Goal: Task Accomplishment & Management: Manage account settings

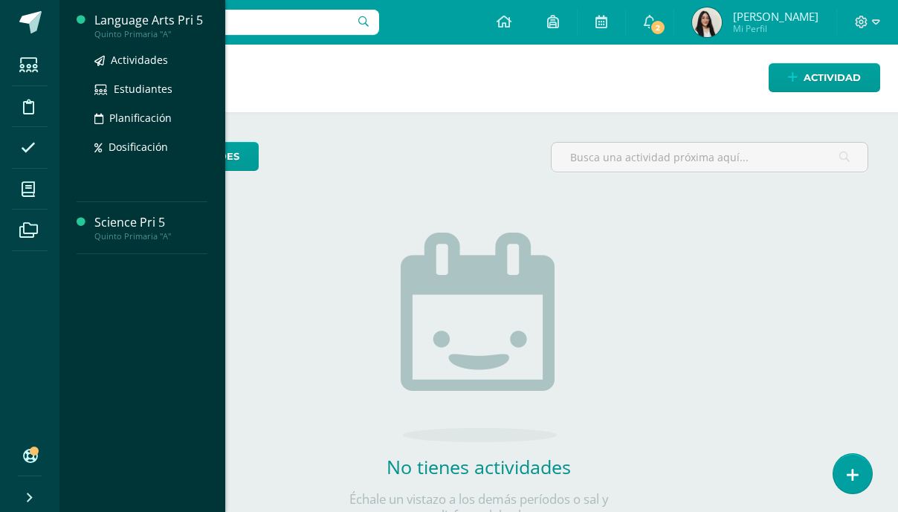
click at [170, 28] on div "Language Arts Pri 5" at bounding box center [150, 20] width 113 height 17
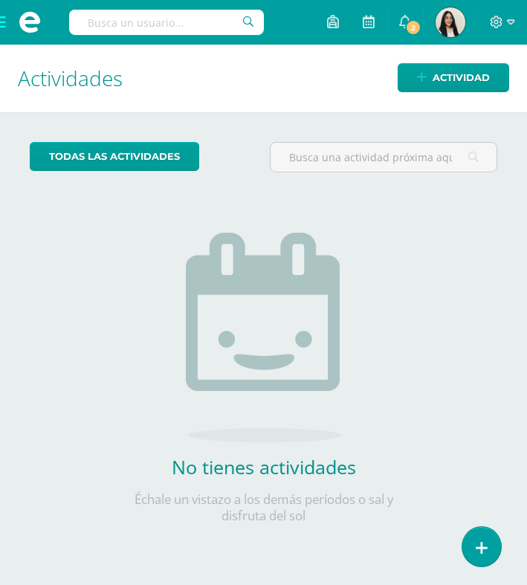
click at [3, 20] on span at bounding box center [29, 22] width 59 height 45
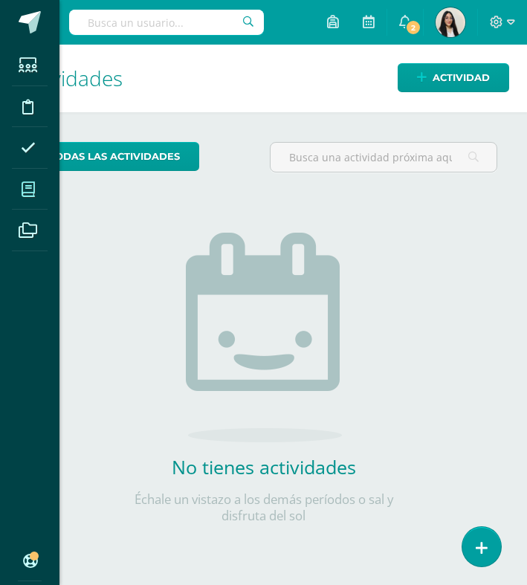
click at [26, 185] on icon at bounding box center [28, 189] width 13 height 15
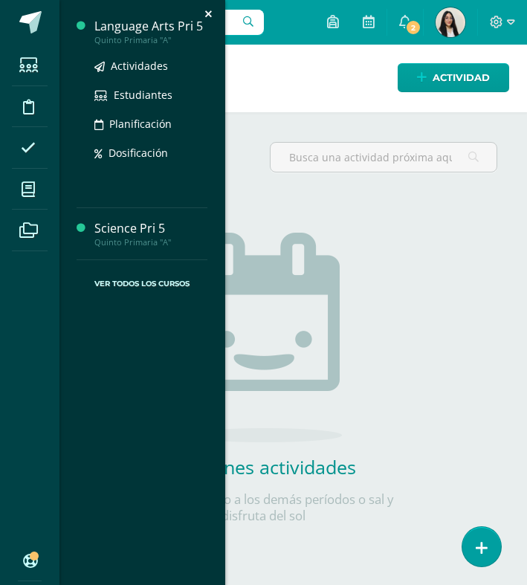
click at [144, 29] on div "Language Arts Pri 5" at bounding box center [150, 26] width 113 height 17
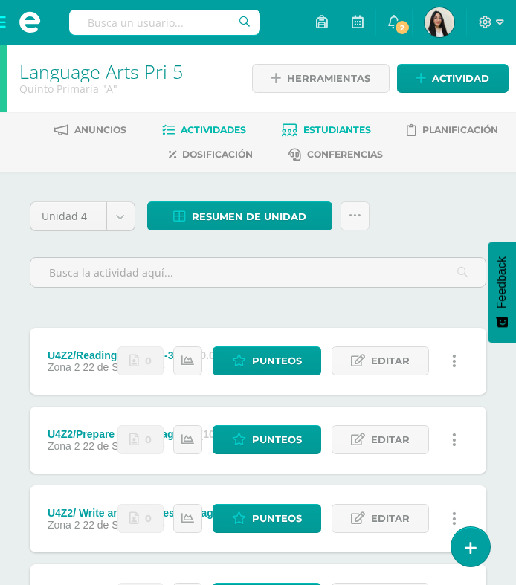
click at [337, 129] on span "Estudiantes" at bounding box center [337, 129] width 68 height 11
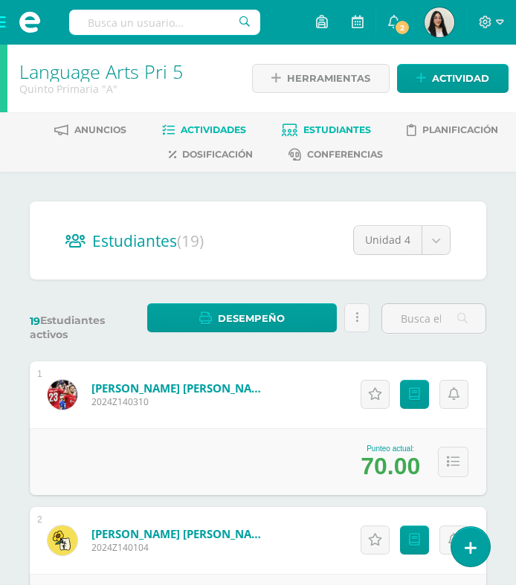
click at [230, 126] on span "Actividades" at bounding box center [213, 129] width 65 height 11
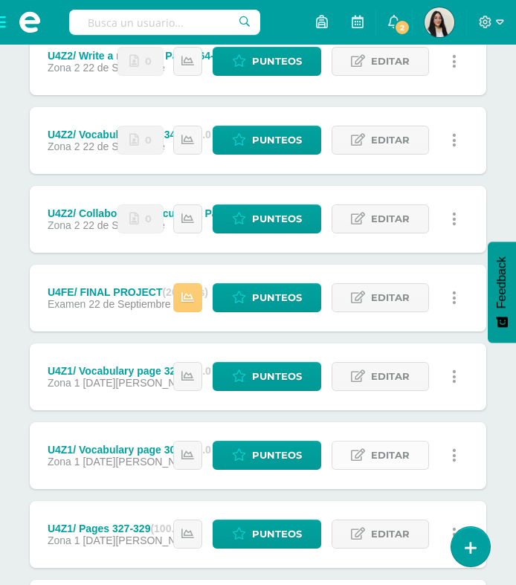
scroll to position [512, 0]
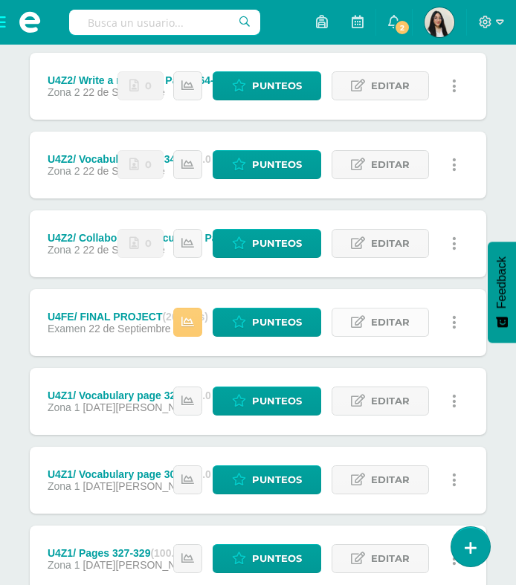
click at [396, 325] on span "Editar" at bounding box center [390, 323] width 39 height 28
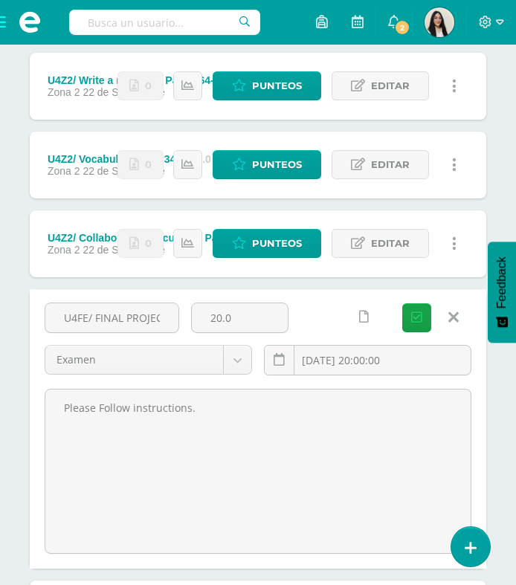
click at [455, 317] on icon at bounding box center [453, 317] width 10 height 16
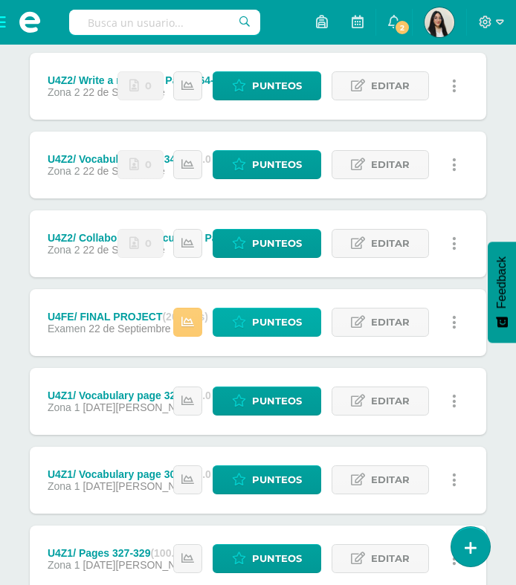
click at [297, 320] on span "Punteos" at bounding box center [277, 323] width 50 height 28
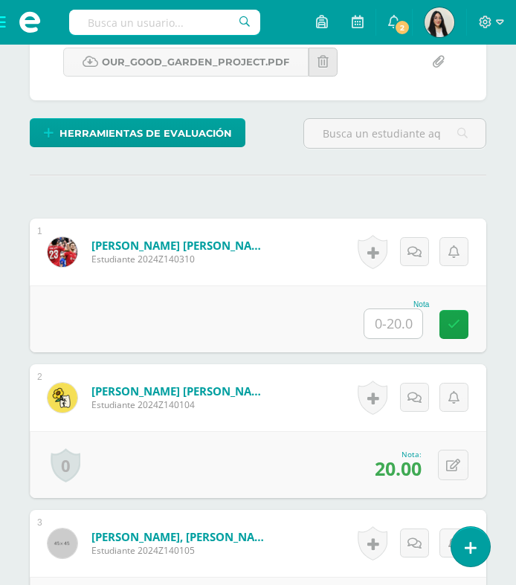
scroll to position [452, 0]
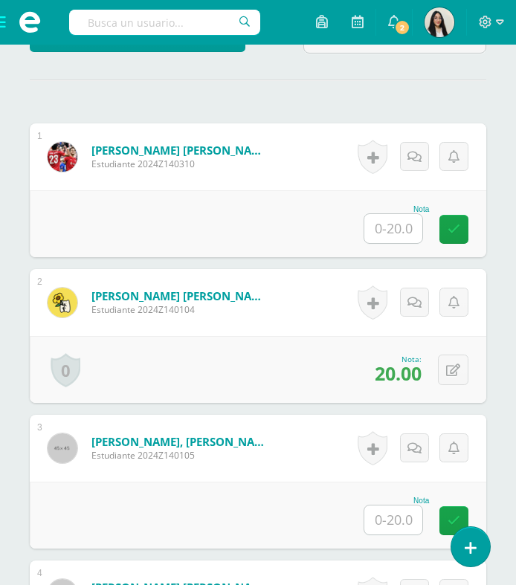
click at [407, 233] on input "text" at bounding box center [393, 228] width 58 height 29
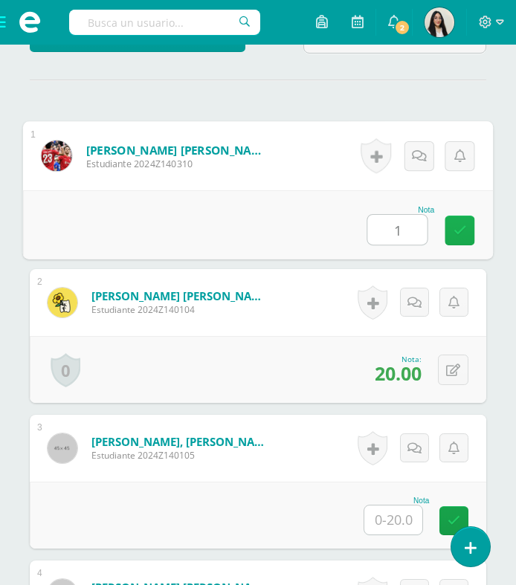
click at [464, 231] on icon at bounding box center [460, 230] width 13 height 13
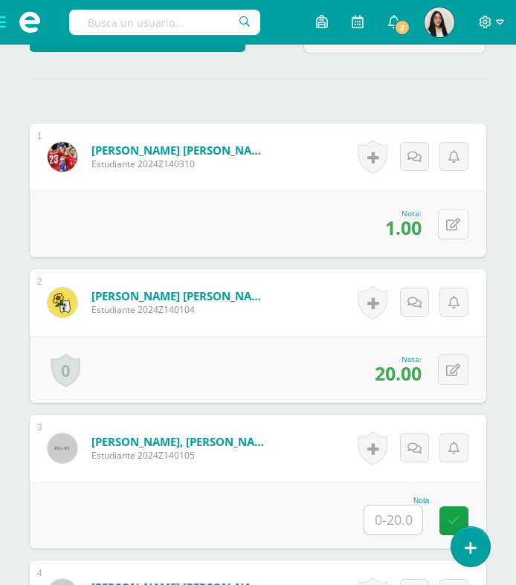
click at [455, 230] on icon at bounding box center [453, 225] width 14 height 13
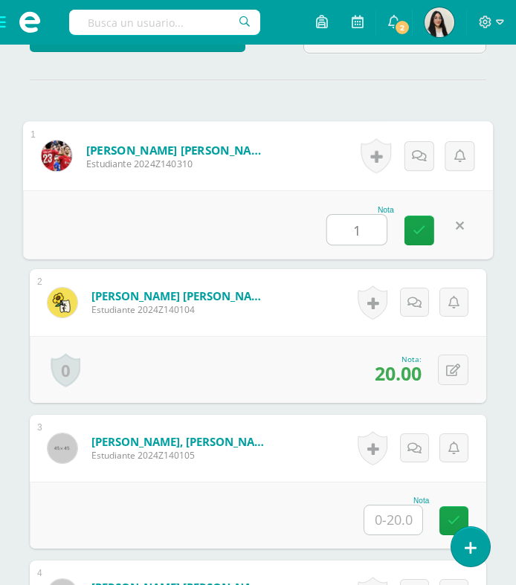
type input "17"
click at [422, 233] on icon at bounding box center [419, 230] width 13 height 13
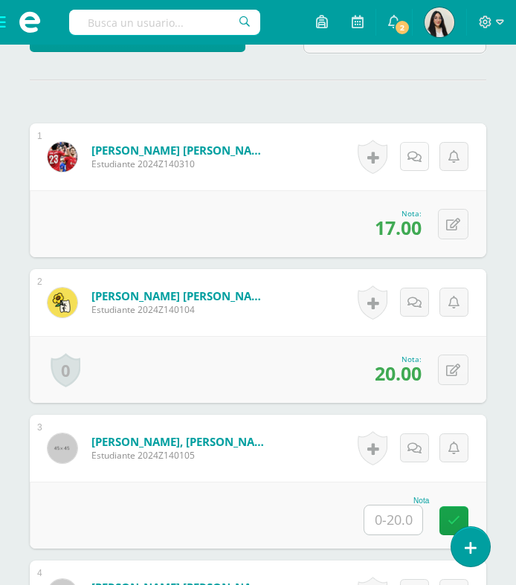
click at [419, 143] on link at bounding box center [414, 156] width 29 height 29
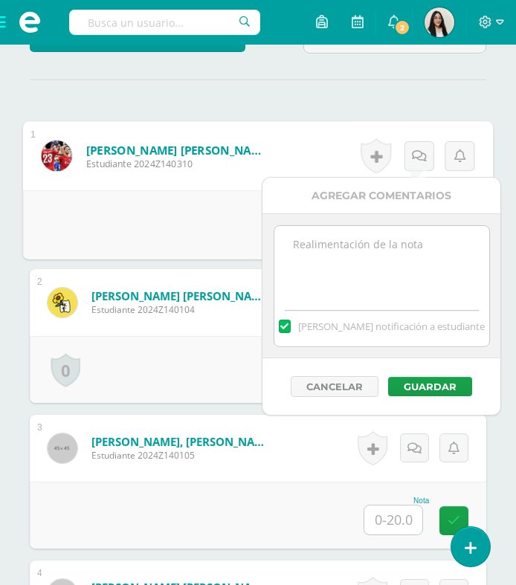
click at [366, 250] on textarea at bounding box center [381, 263] width 215 height 74
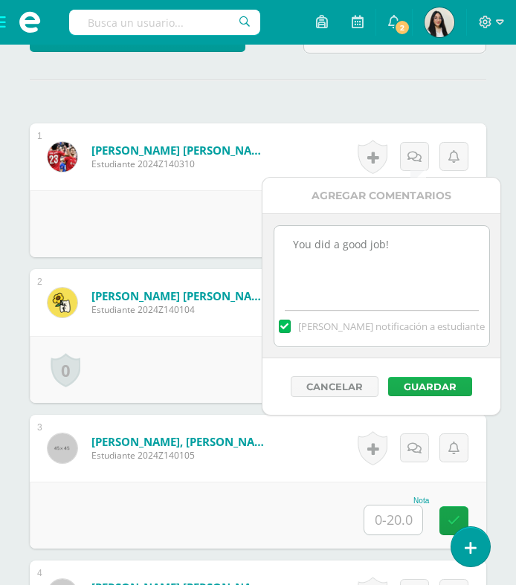
type textarea "You did a good job!"
click at [457, 380] on button "Guardar" at bounding box center [430, 386] width 84 height 19
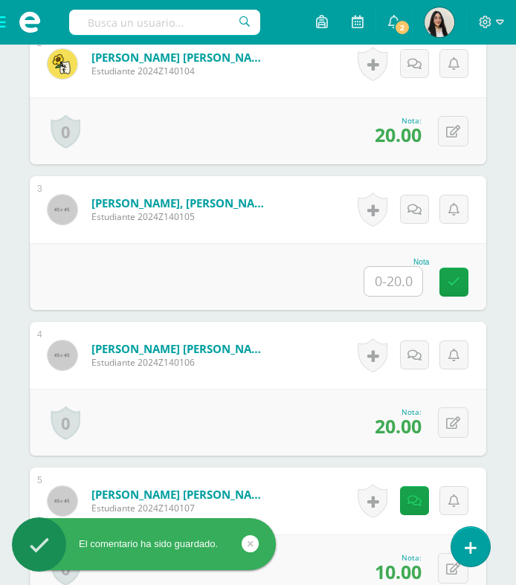
scroll to position [715, 0]
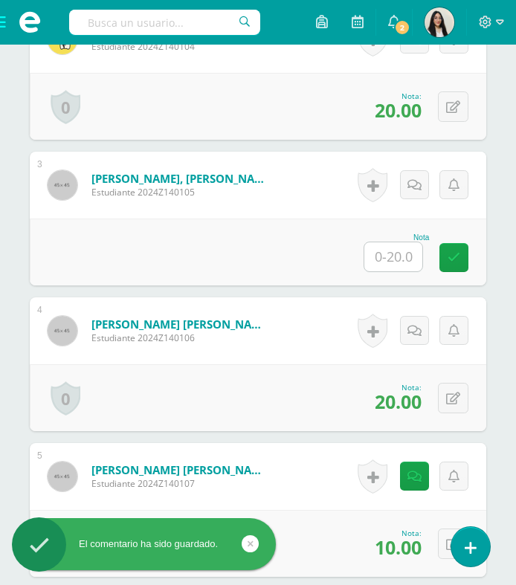
click at [402, 257] on input "text" at bounding box center [393, 256] width 58 height 29
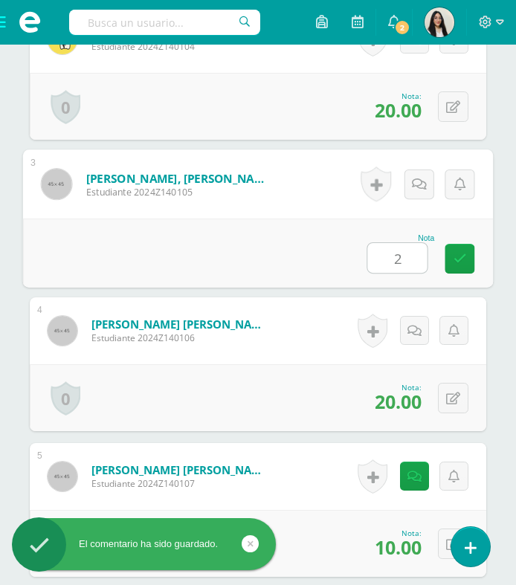
type input "20"
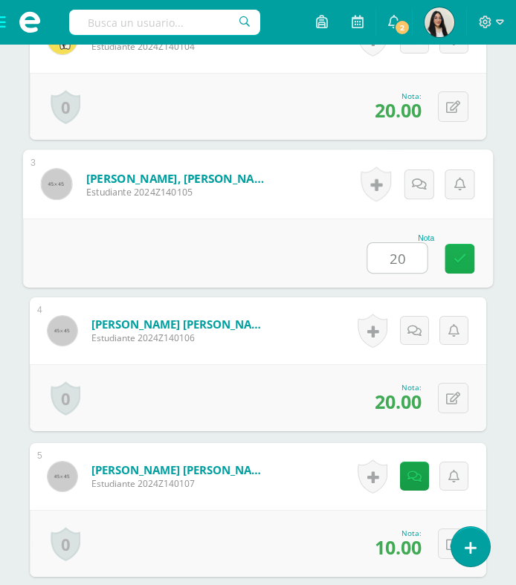
click at [458, 267] on link at bounding box center [460, 259] width 30 height 30
click at [412, 187] on icon at bounding box center [419, 184] width 15 height 13
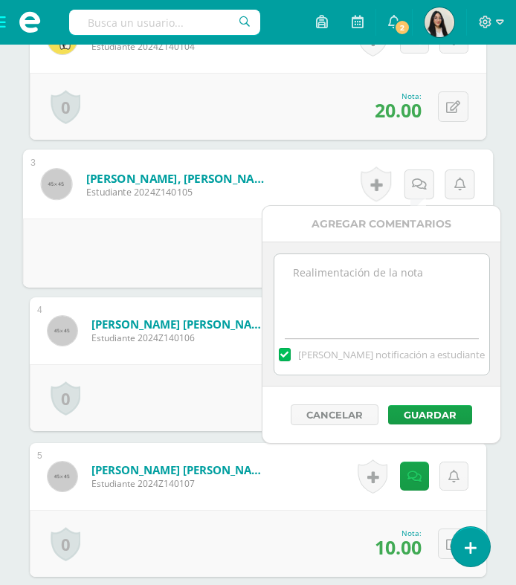
click at [337, 277] on textarea at bounding box center [381, 291] width 215 height 74
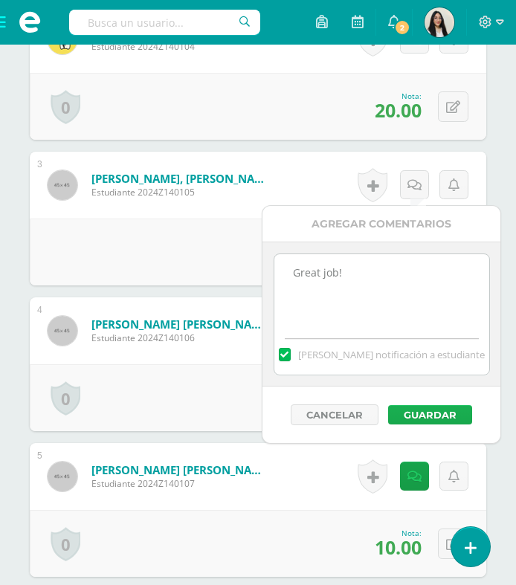
type textarea "Great job!"
click at [441, 407] on button "Guardar" at bounding box center [430, 414] width 84 height 19
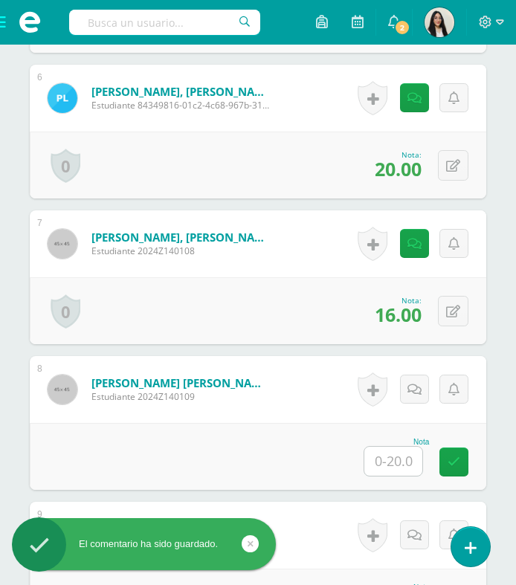
scroll to position [1346, 0]
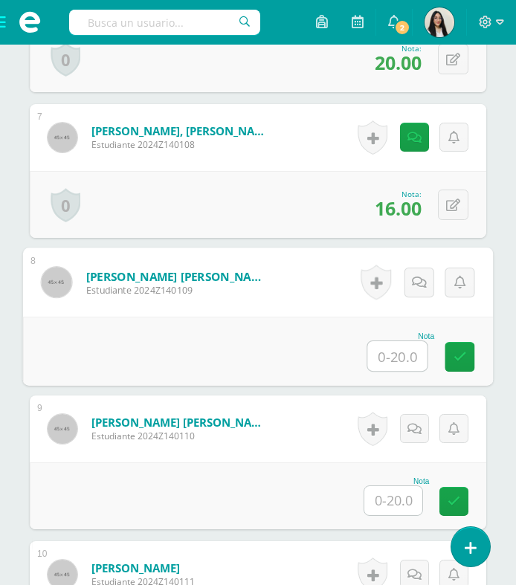
click at [400, 356] on input "text" at bounding box center [397, 356] width 59 height 30
type input "17"
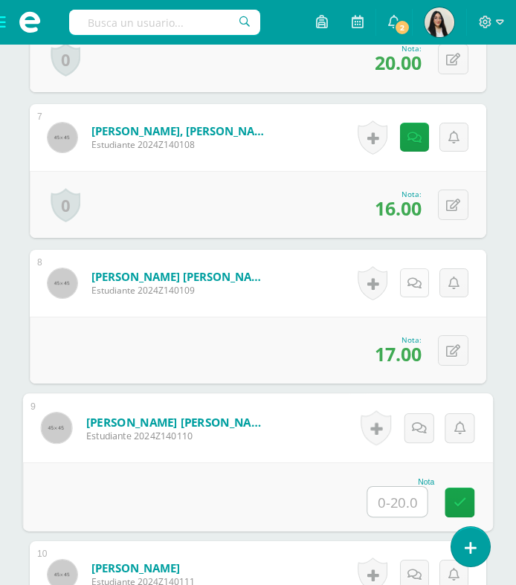
click at [418, 282] on icon at bounding box center [415, 283] width 14 height 13
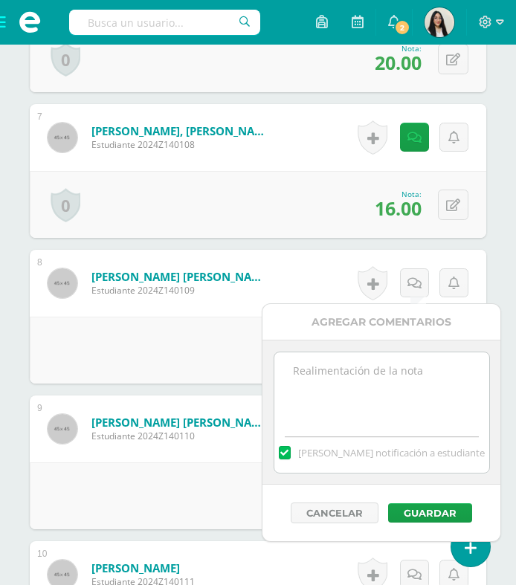
click at [394, 383] on textarea at bounding box center [381, 389] width 215 height 74
type textarea "You did a good job!"
click at [434, 521] on button "Guardar" at bounding box center [430, 512] width 84 height 19
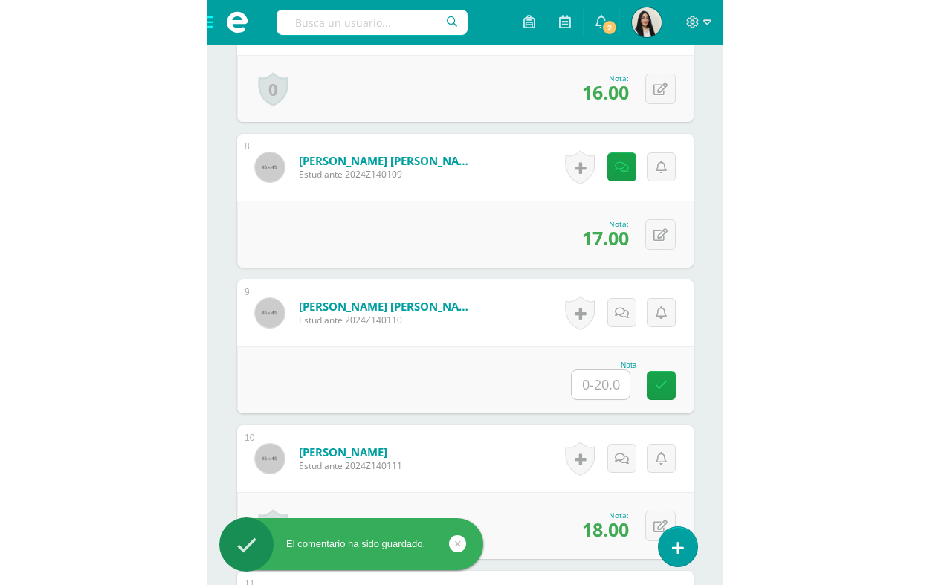
scroll to position [1573, 0]
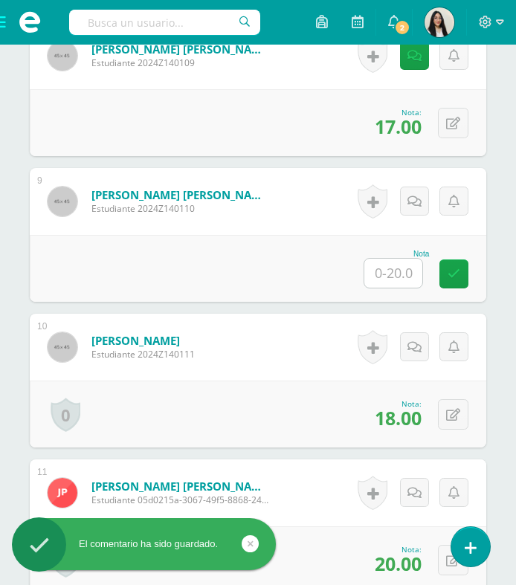
click at [390, 279] on input "text" at bounding box center [393, 273] width 58 height 29
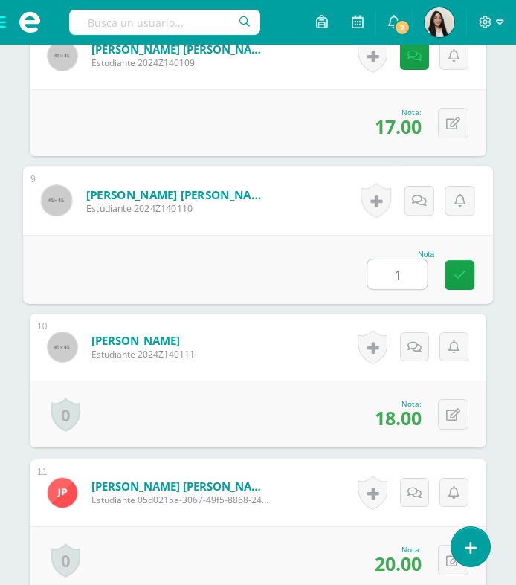
type input "16"
click at [468, 286] on link at bounding box center [460, 275] width 30 height 30
click at [425, 203] on link at bounding box center [420, 201] width 30 height 30
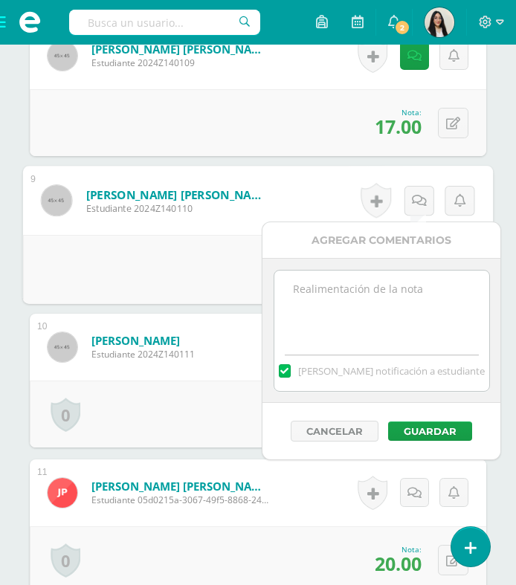
click at [428, 299] on textarea at bounding box center [381, 308] width 215 height 74
type textarea "r"
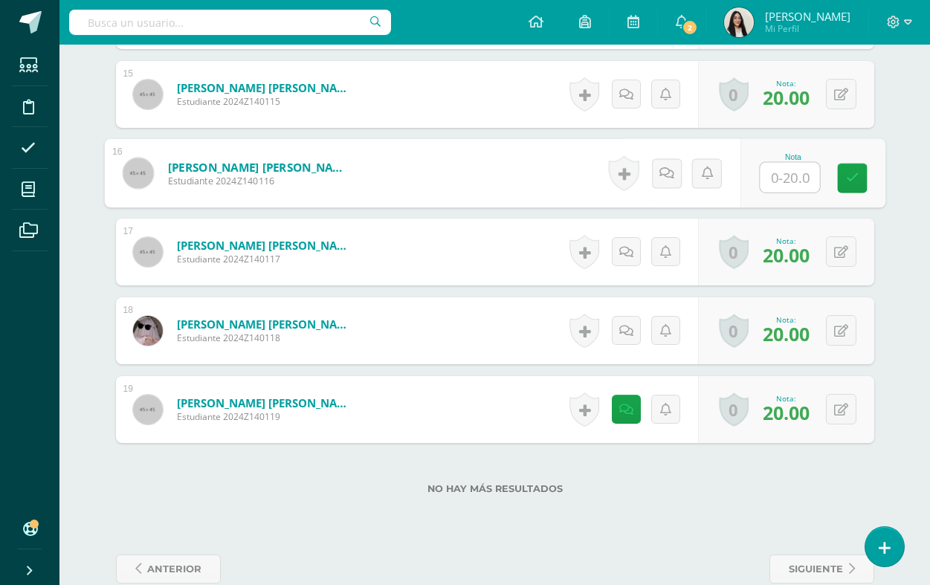
click at [515, 180] on input "text" at bounding box center [789, 178] width 59 height 30
type input "15"
click at [515, 175] on icon at bounding box center [851, 178] width 13 height 13
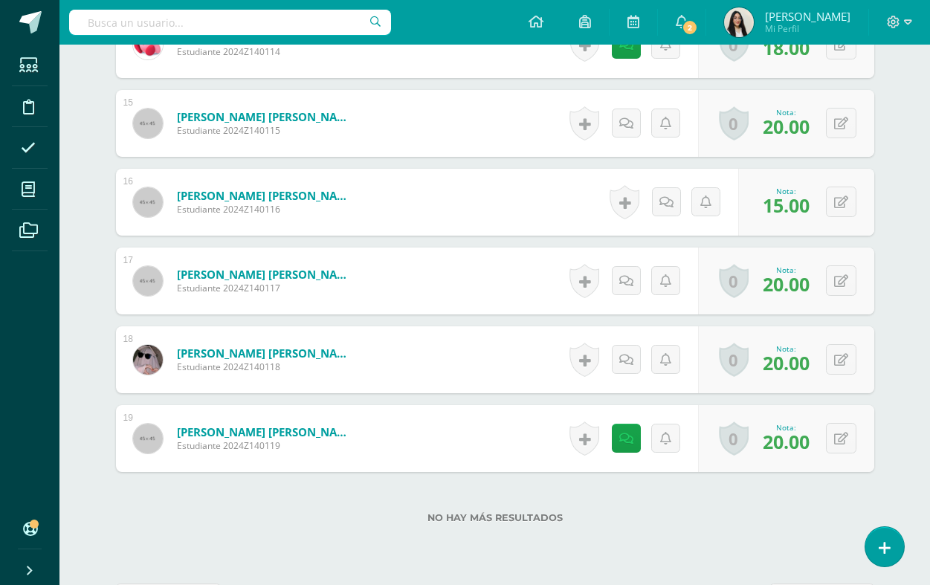
scroll to position [1312, 0]
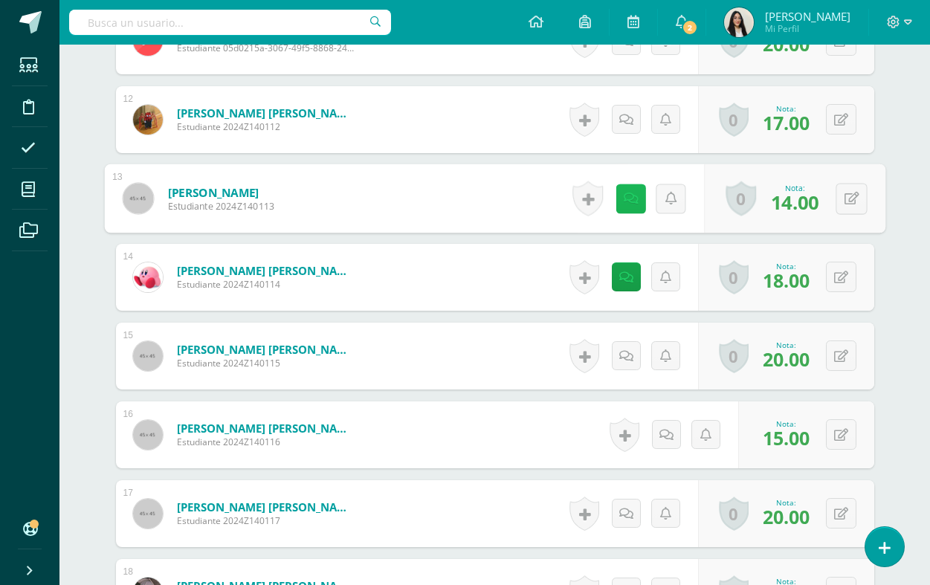
click at [515, 197] on icon at bounding box center [630, 198] width 15 height 13
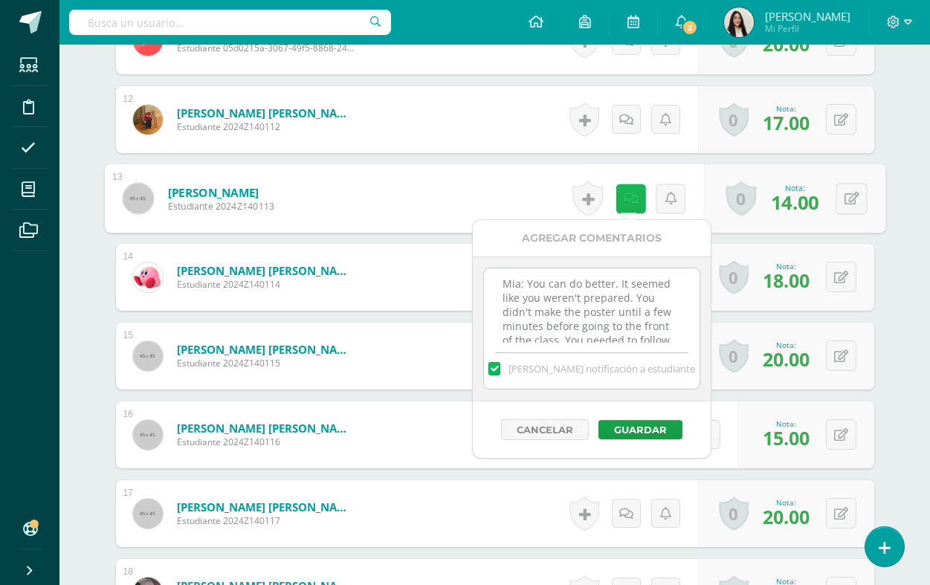
scroll to position [28, 0]
click at [515, 198] on icon at bounding box center [630, 198] width 15 height 13
click at [515, 181] on form "Rodríguez Orozco, Mia Isabella Estudiante 2024Z140113 Nota 14.00 0 Logros Logro…" at bounding box center [495, 198] width 782 height 69
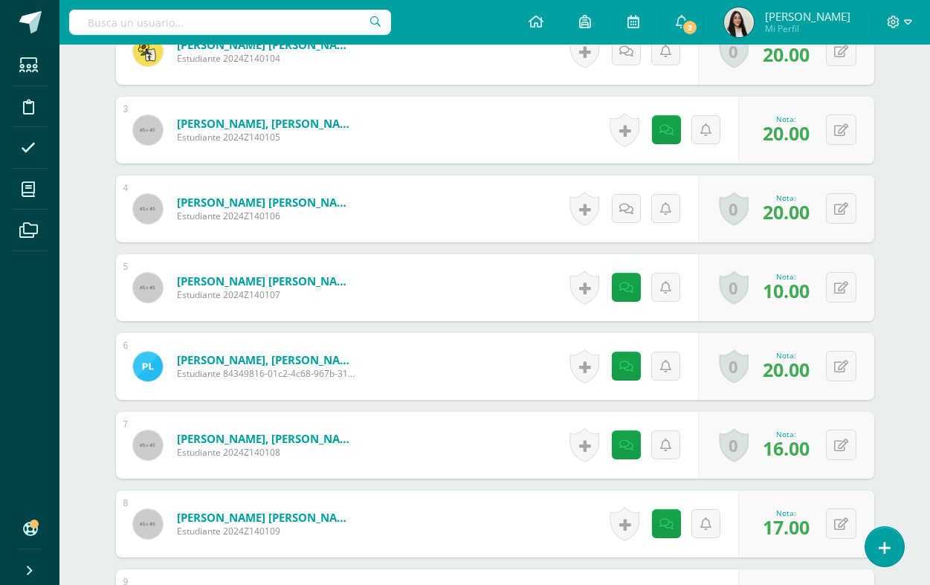
scroll to position [718, 0]
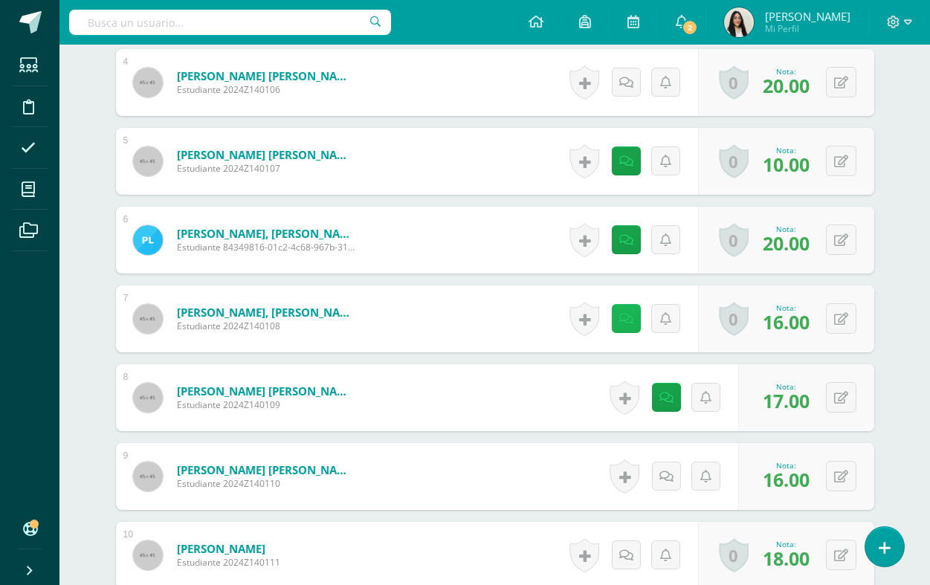
click at [515, 318] on link at bounding box center [626, 318] width 29 height 29
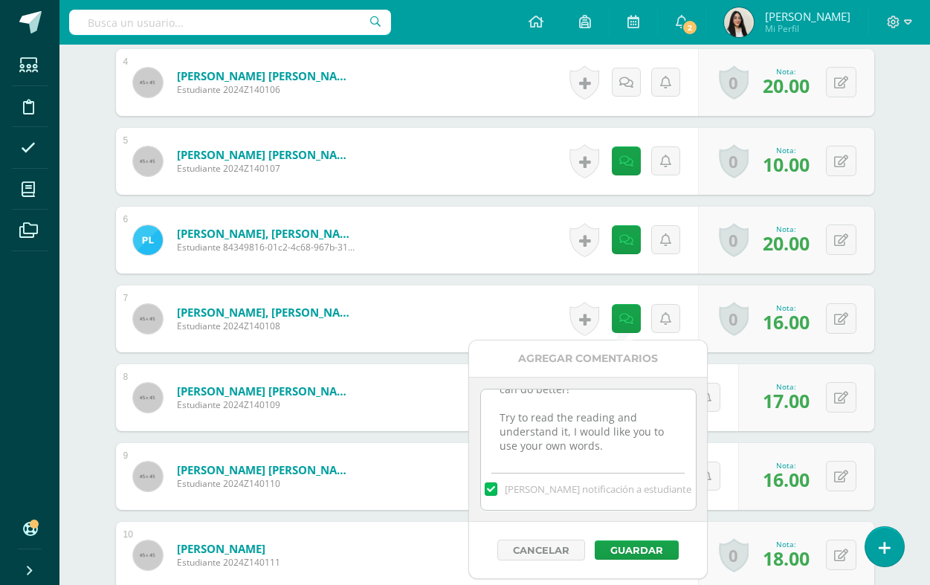
scroll to position [722, 0]
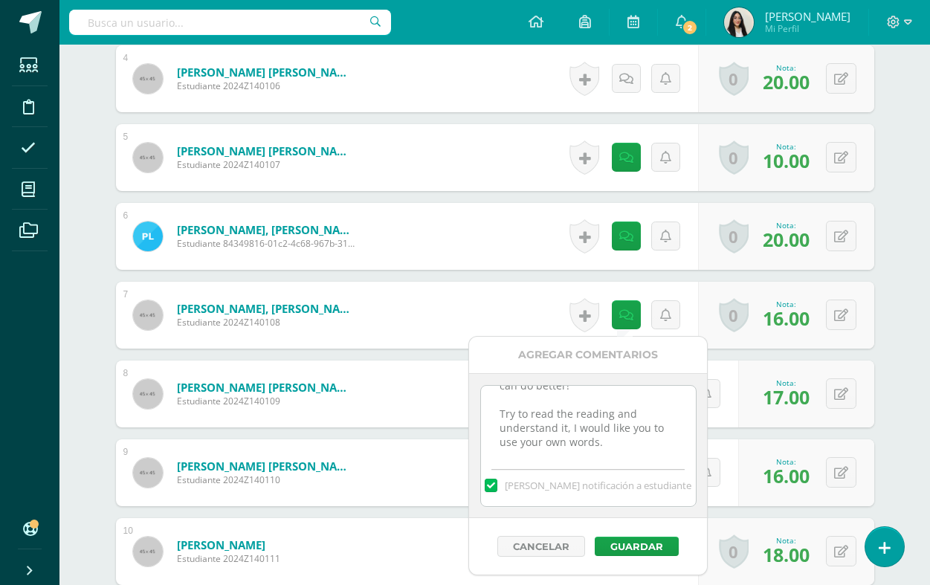
drag, startPoint x: 531, startPoint y: 408, endPoint x: 616, endPoint y: 453, distance: 96.5
click at [515, 448] on textarea "Alan: Don't give up! yo can do better! Try to read the reading and understand i…" at bounding box center [588, 423] width 215 height 74
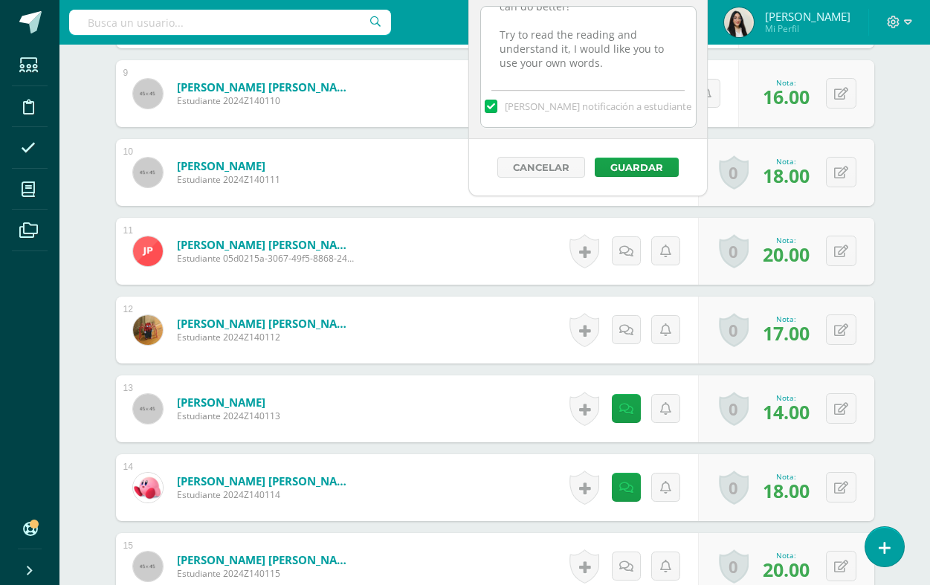
scroll to position [1069, 0]
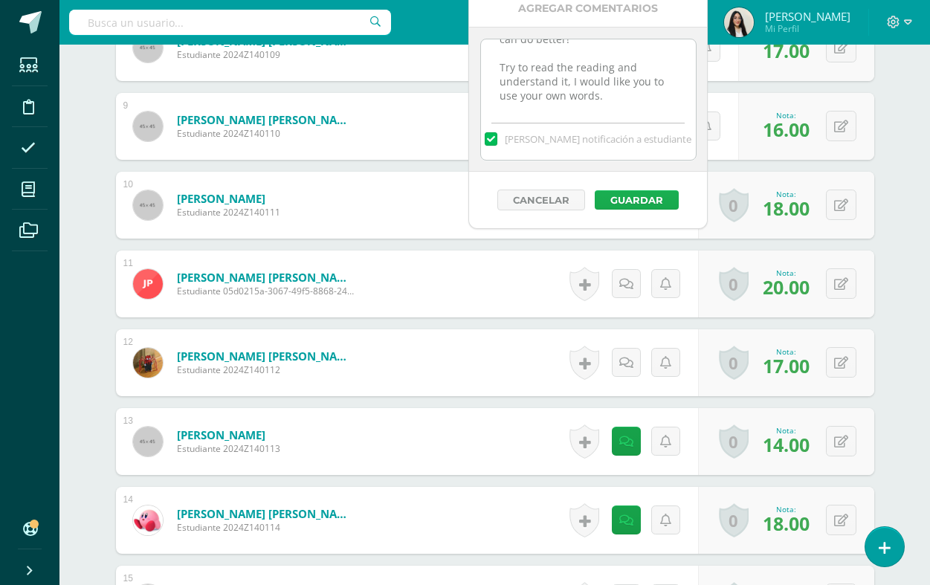
click at [515, 198] on button "Guardar" at bounding box center [637, 199] width 84 height 19
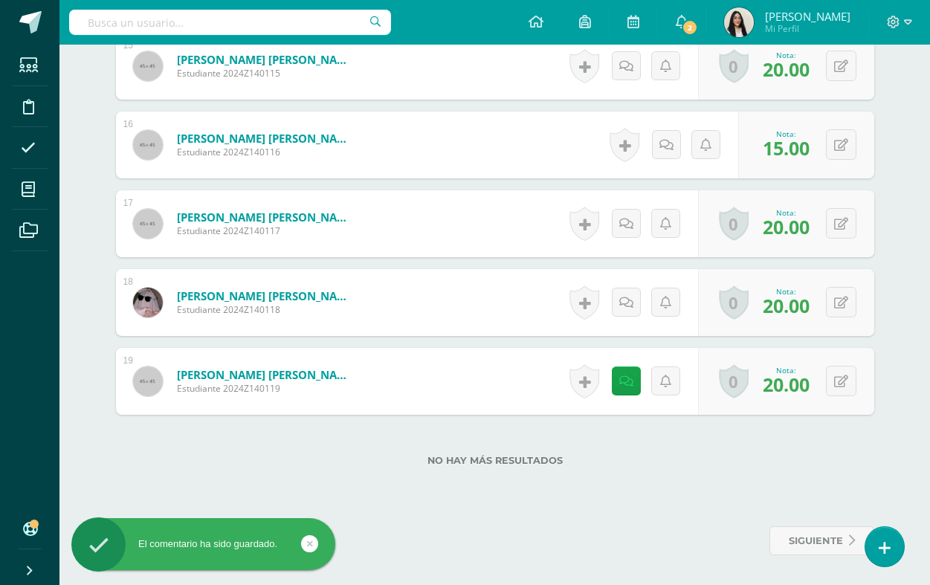
scroll to position [1582, 0]
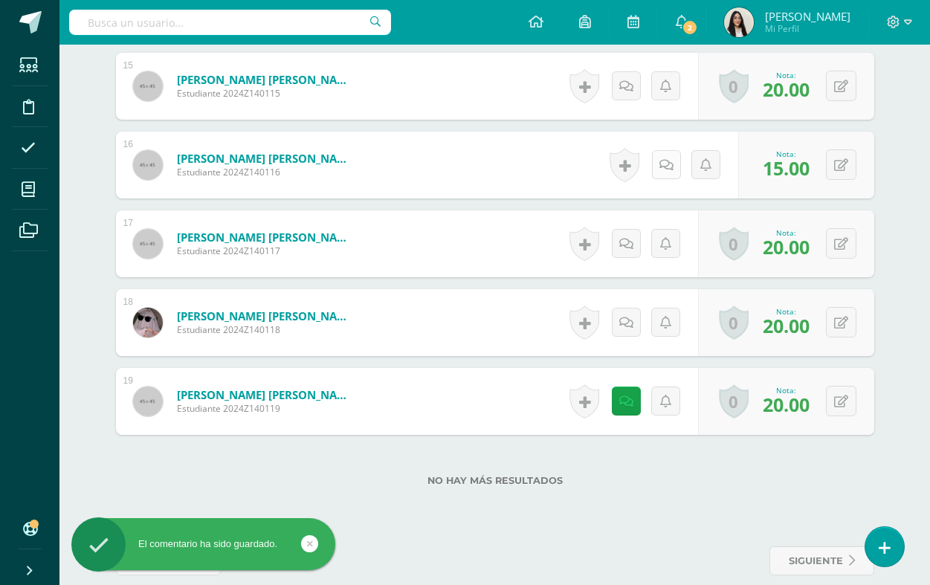
click at [515, 163] on link at bounding box center [666, 164] width 29 height 29
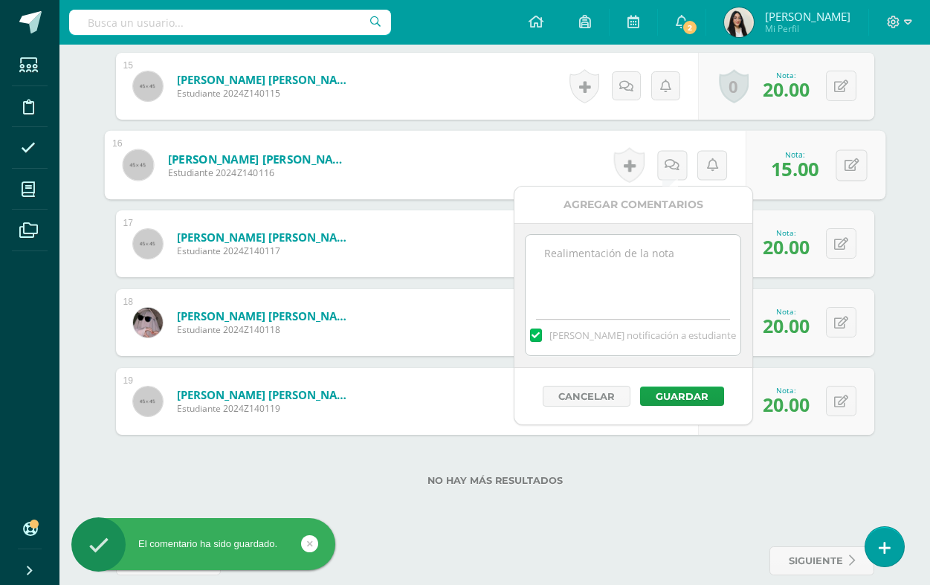
click at [515, 291] on textarea at bounding box center [633, 272] width 215 height 74
paste textarea "Don't give up! yo can do better! Try to read the reading and understand it, I w…"
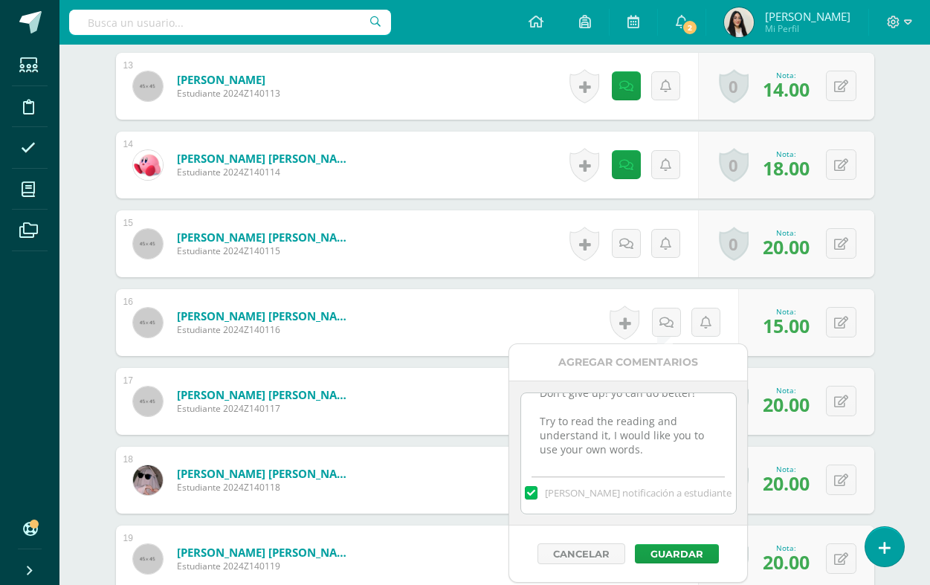
scroll to position [1501, 0]
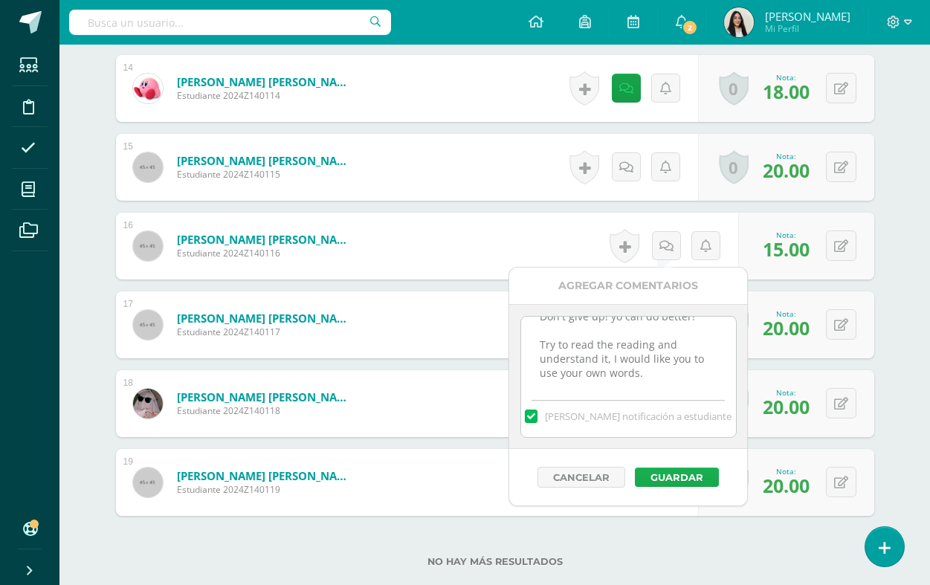
type textarea "Don't give up! yo can do better! Try to read the reading and understand it, I w…"
click at [515, 475] on button "Guardar" at bounding box center [677, 477] width 84 height 19
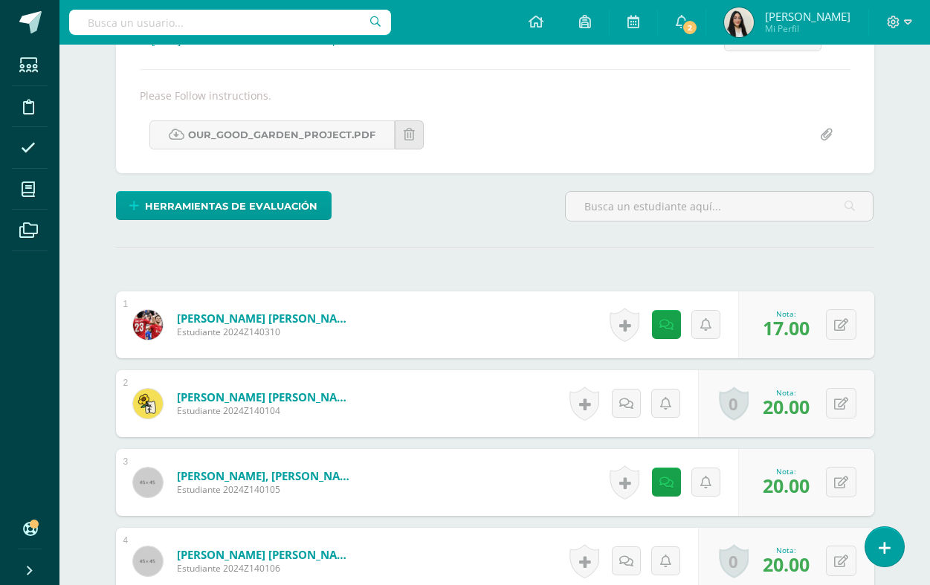
scroll to position [0, 0]
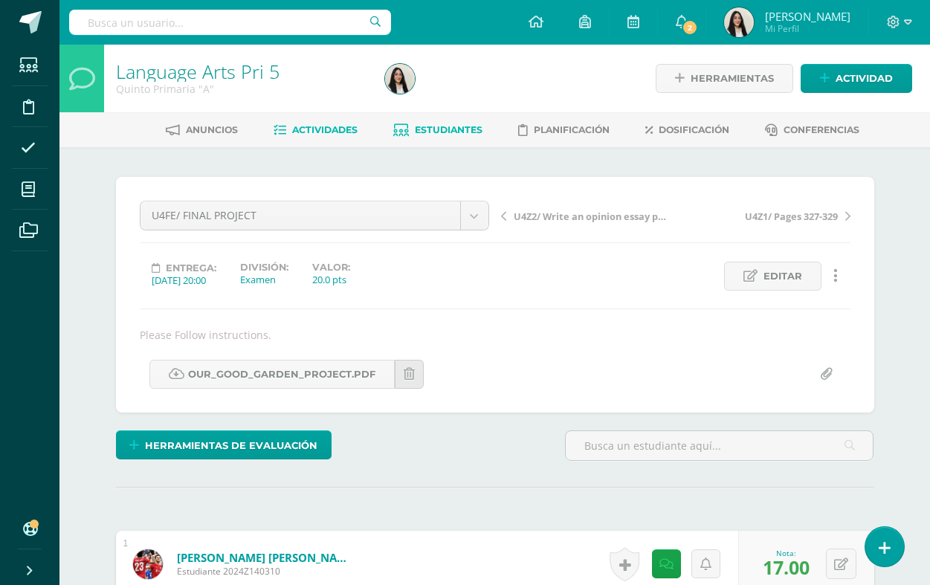
click at [462, 132] on span "Estudiantes" at bounding box center [449, 129] width 68 height 11
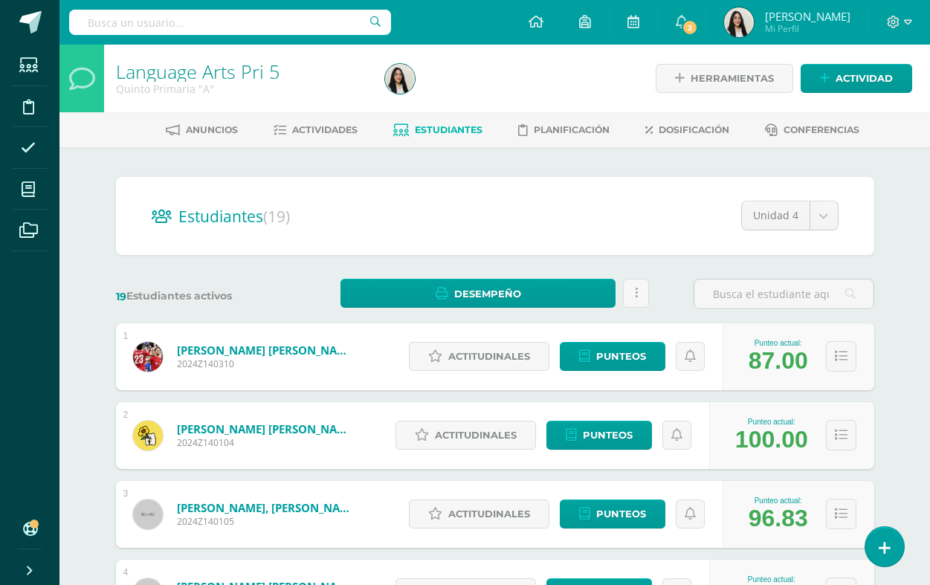
click at [441, 129] on span "Estudiantes" at bounding box center [449, 129] width 68 height 11
click at [637, 293] on icon at bounding box center [636, 293] width 3 height 13
click at [630, 294] on link at bounding box center [636, 293] width 26 height 29
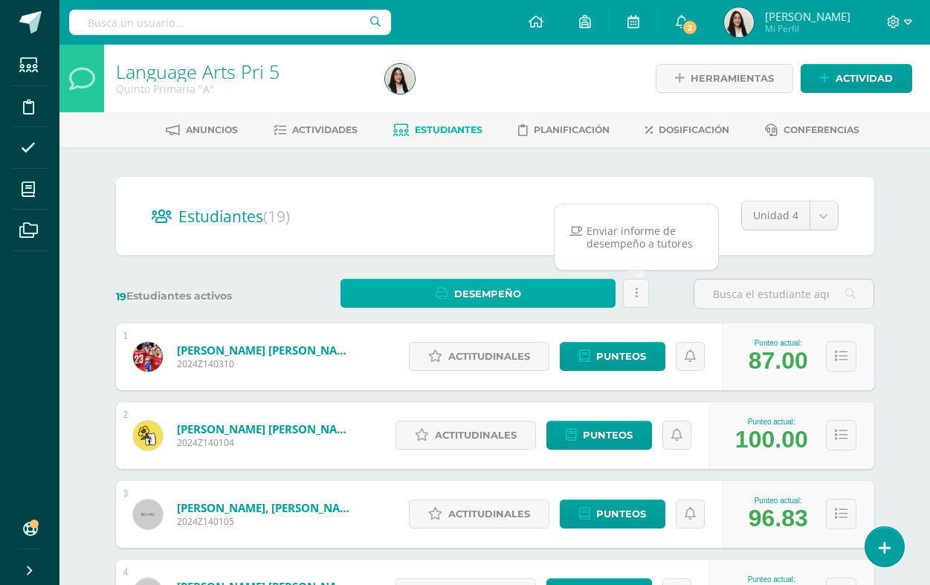
click at [573, 300] on link "Desempeño" at bounding box center [479, 293] width 276 height 29
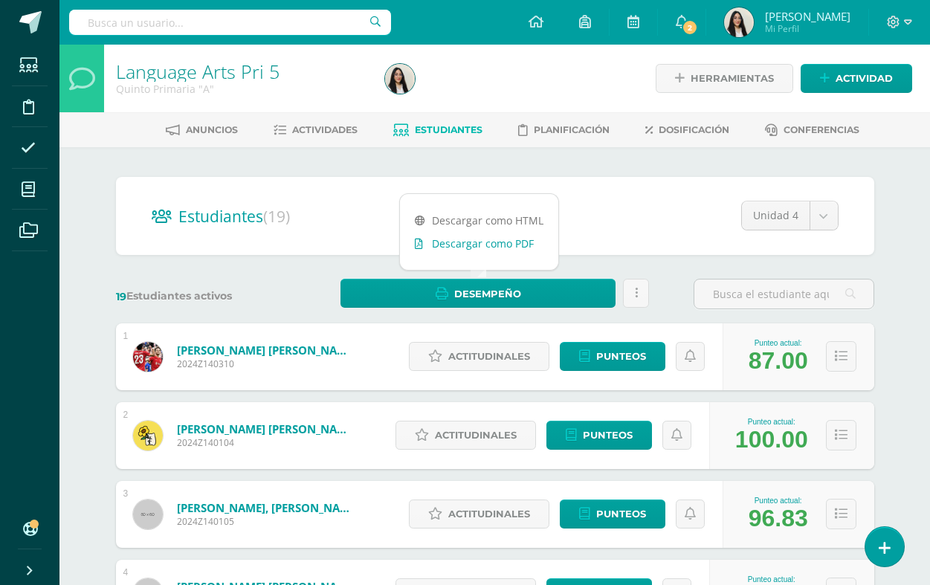
click at [528, 250] on link "Descargar como PDF" at bounding box center [479, 243] width 158 height 23
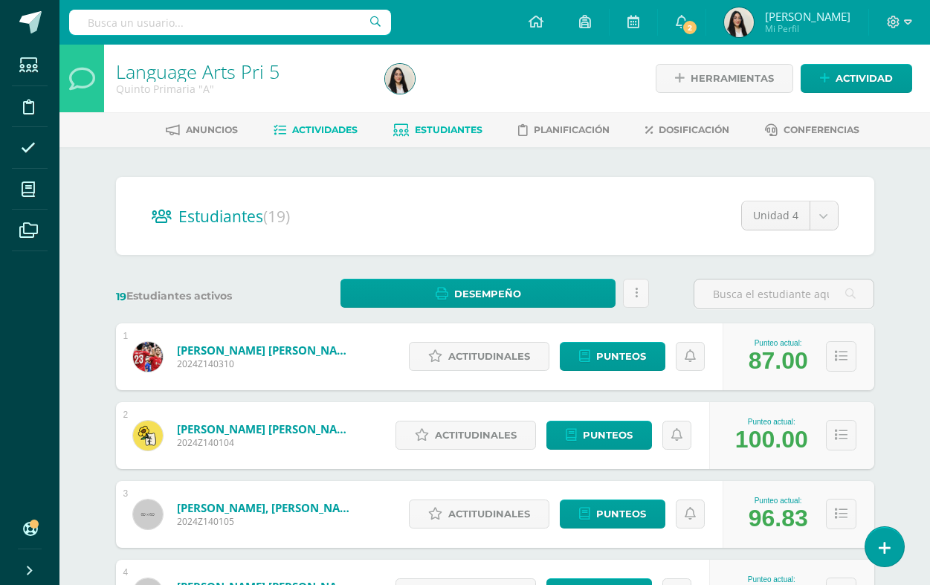
click at [326, 135] on span "Actividades" at bounding box center [324, 129] width 65 height 11
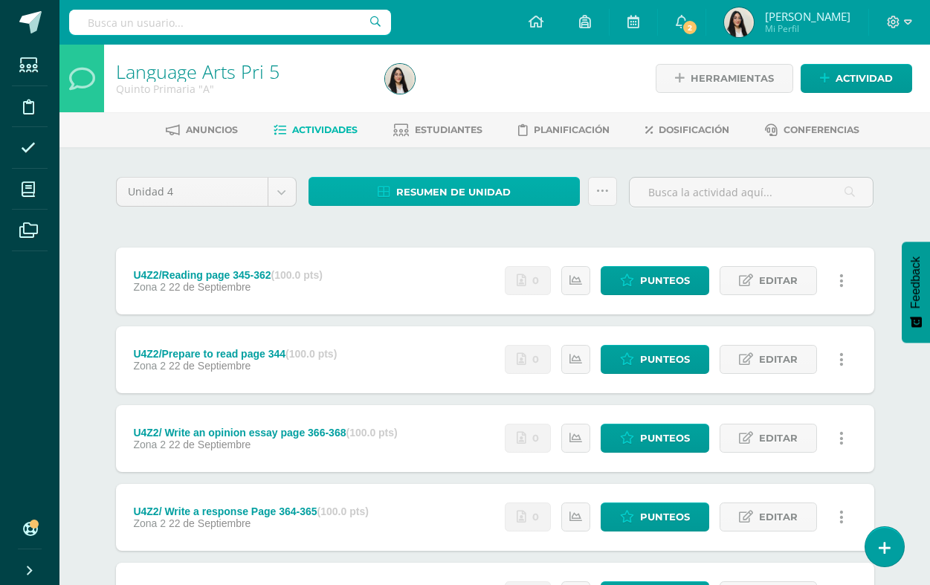
click at [509, 193] on span "Resumen de unidad" at bounding box center [453, 192] width 115 height 28
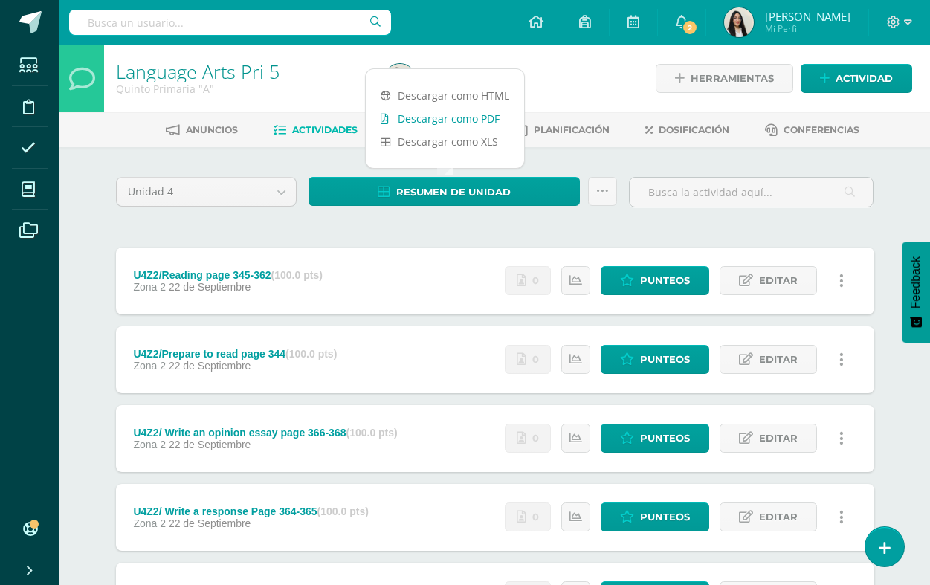
click at [491, 126] on link "Descargar como PDF" at bounding box center [445, 118] width 158 height 23
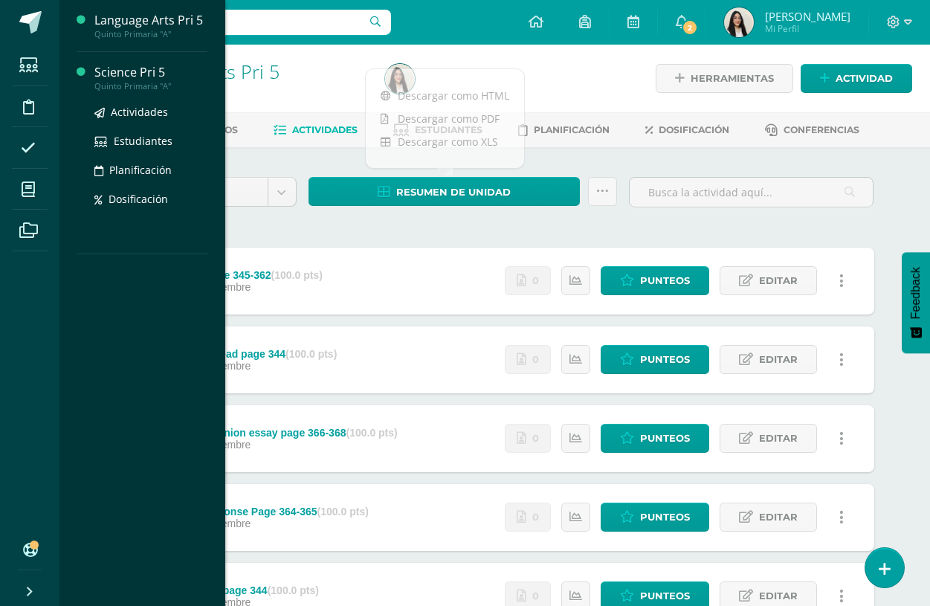
click at [128, 71] on div "Science Pri 5" at bounding box center [150, 72] width 113 height 17
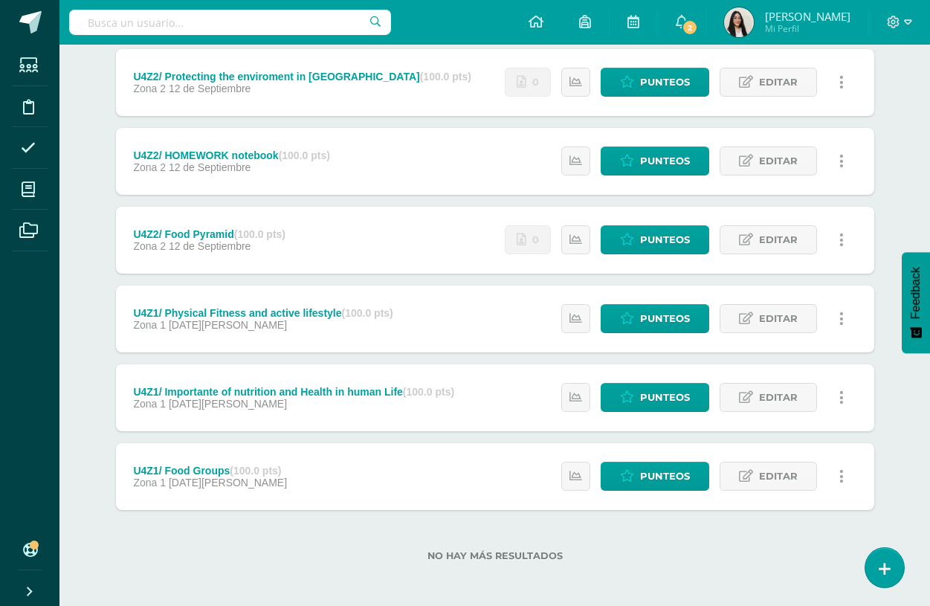
scroll to position [511, 0]
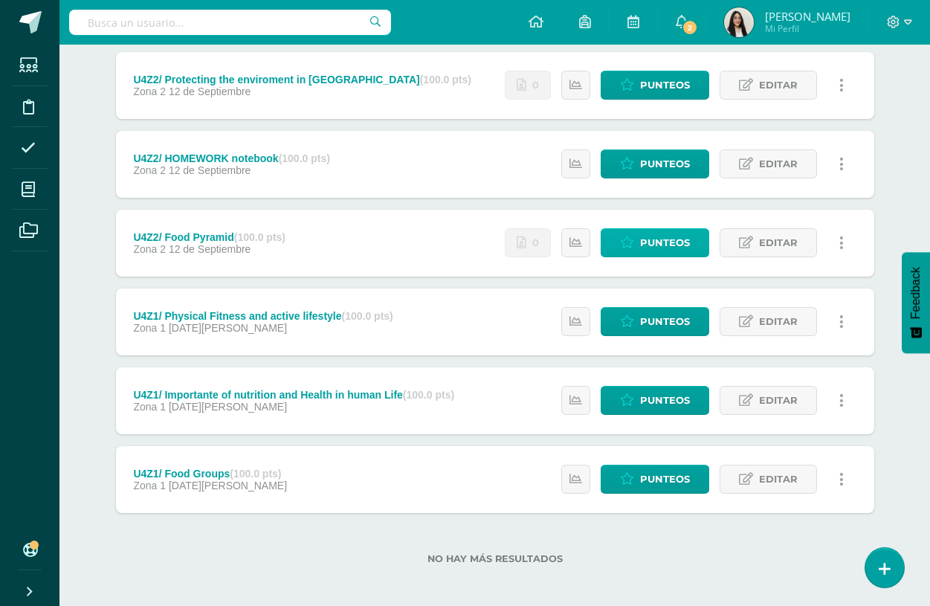
click at [686, 250] on span "Punteos" at bounding box center [665, 243] width 50 height 28
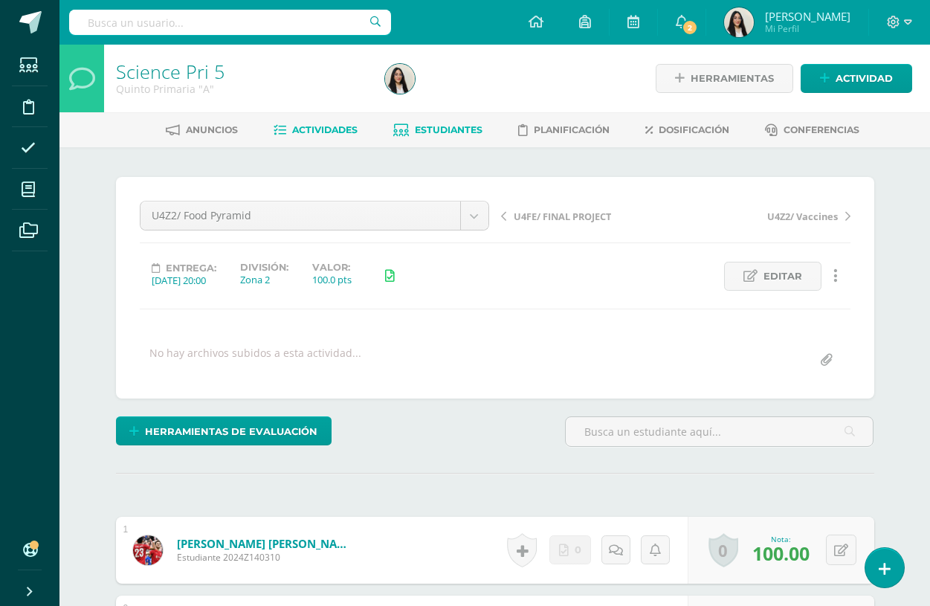
scroll to position [1, 0]
click at [431, 126] on span "Estudiantes" at bounding box center [449, 128] width 68 height 11
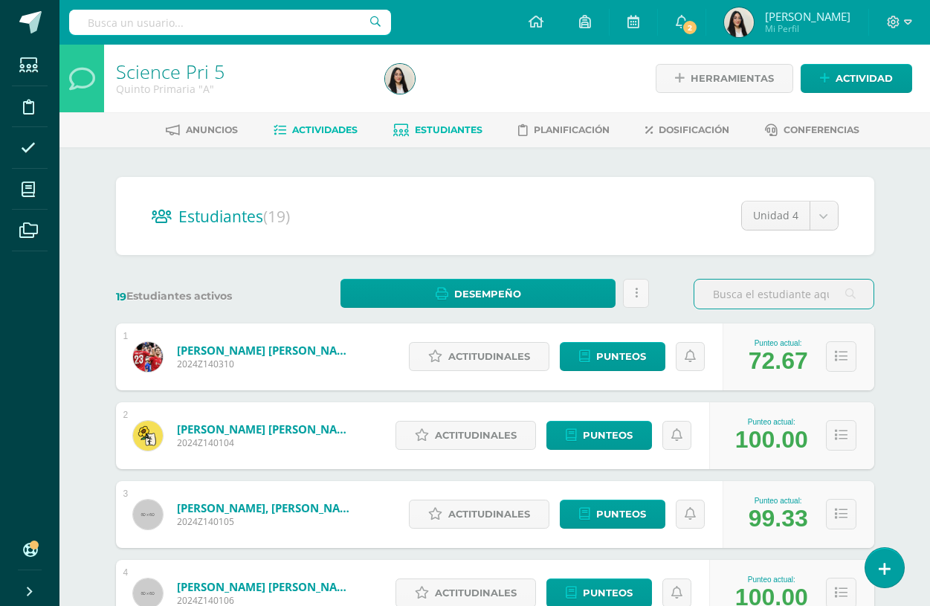
click at [303, 130] on span "Actividades" at bounding box center [324, 129] width 65 height 11
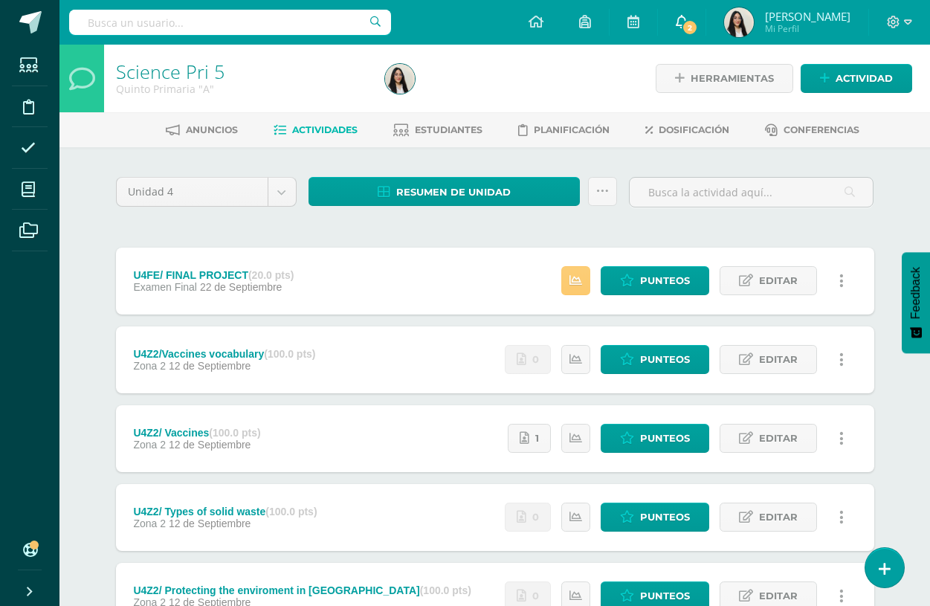
click at [692, 16] on link "2" at bounding box center [682, 22] width 48 height 45
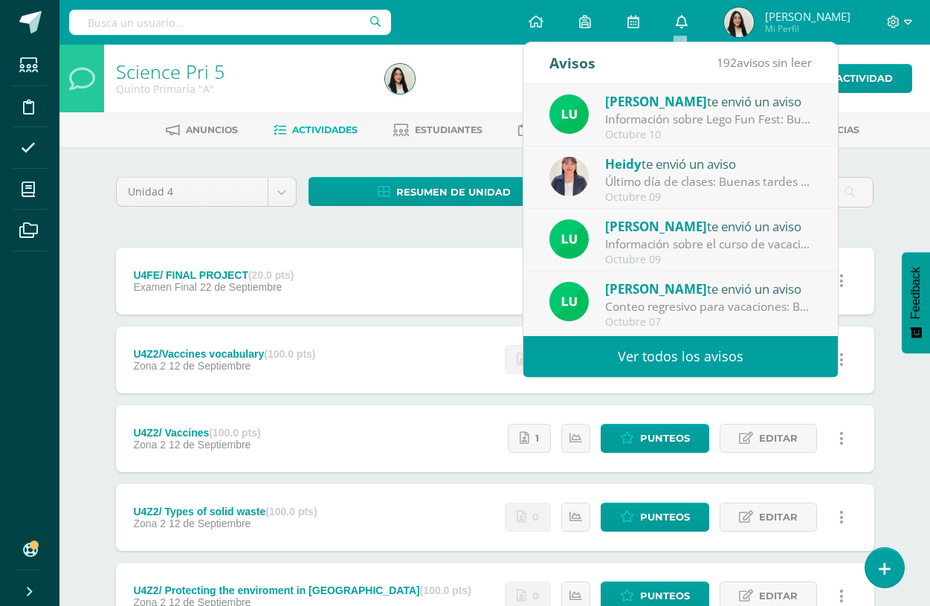
click at [683, 30] on link "0" at bounding box center [682, 22] width 48 height 45
click at [674, 22] on link "0" at bounding box center [682, 22] width 48 height 45
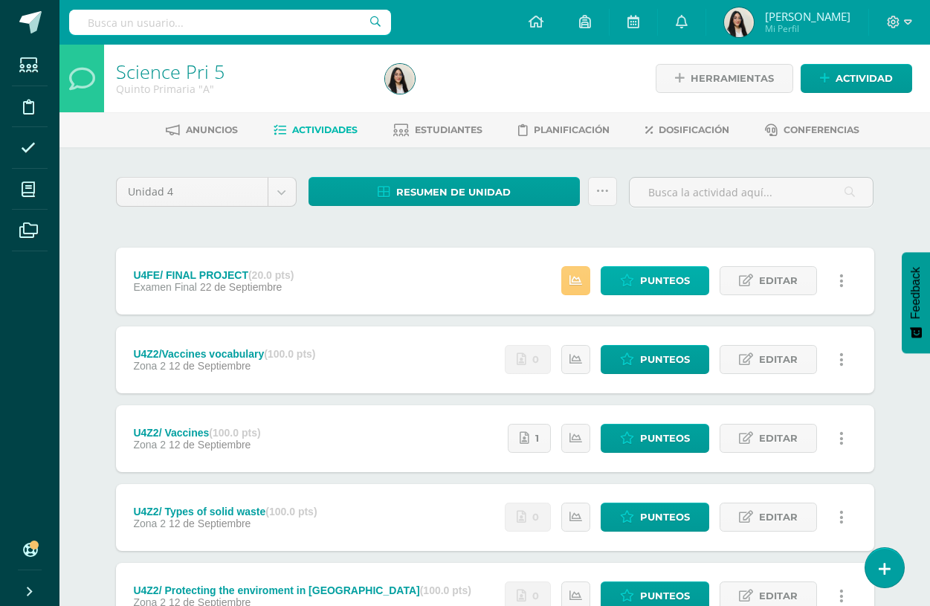
click at [647, 272] on span "Punteos" at bounding box center [665, 281] width 50 height 28
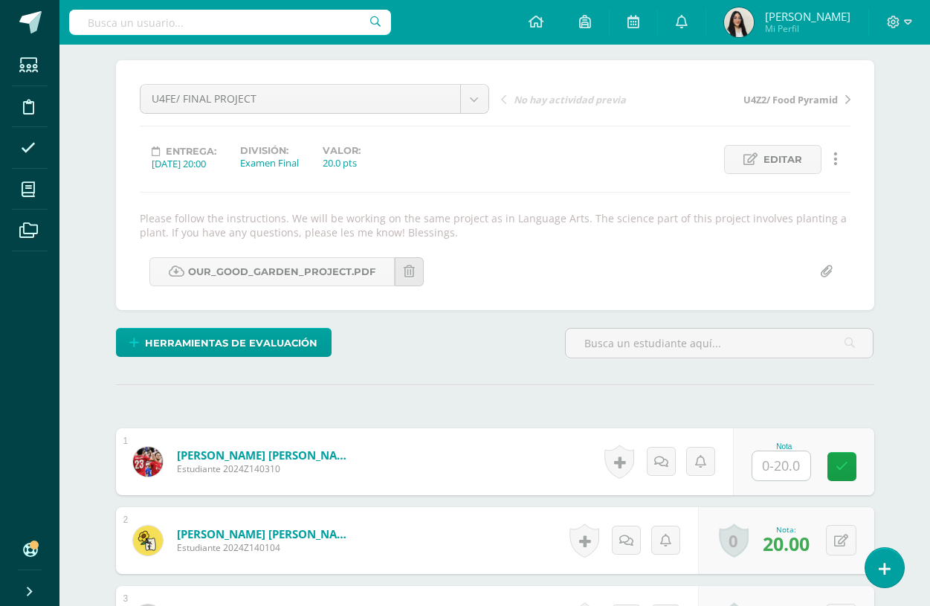
scroll to position [232, 0]
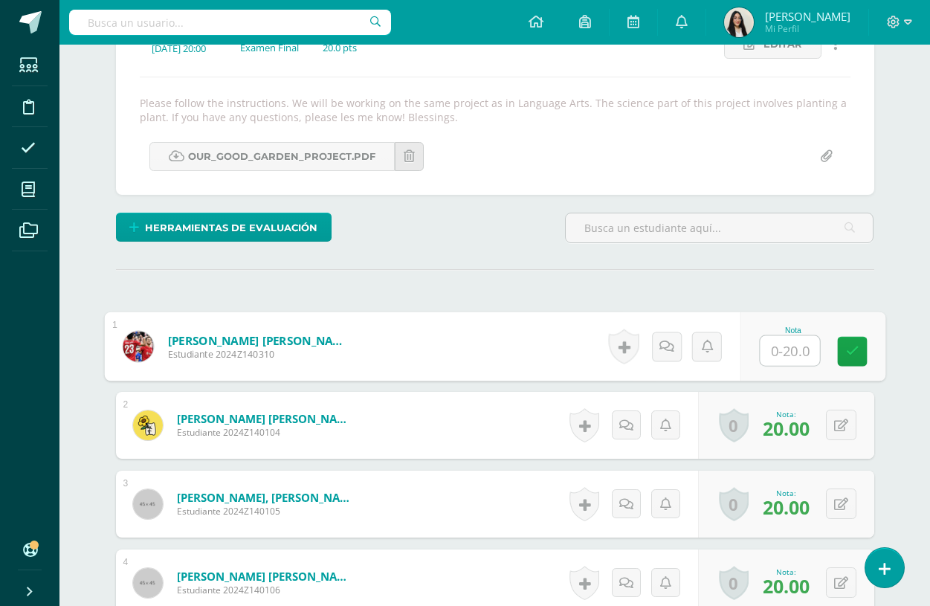
click at [799, 349] on input "text" at bounding box center [789, 351] width 59 height 30
type input "18"
click at [853, 340] on link at bounding box center [852, 352] width 30 height 30
click at [670, 359] on link at bounding box center [666, 346] width 29 height 29
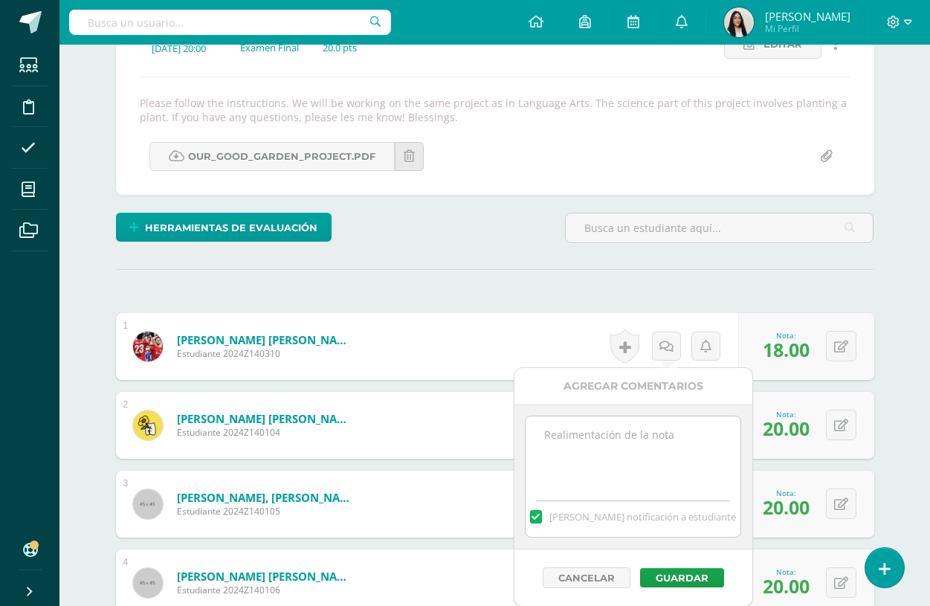
click at [701, 460] on textarea at bounding box center [633, 453] width 215 height 74
type textarea "You did a good job!"
click at [700, 571] on button "Guardar" at bounding box center [682, 577] width 84 height 19
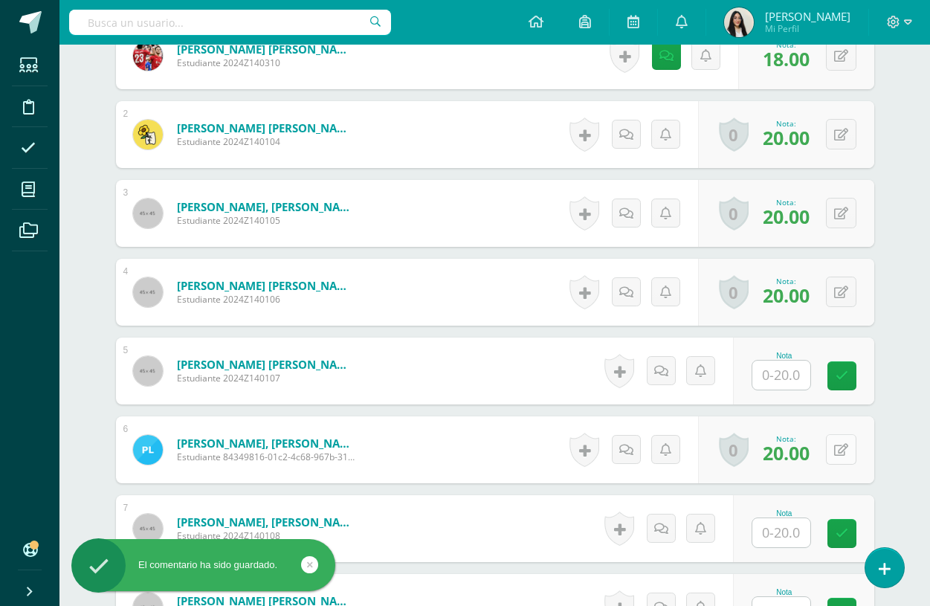
scroll to position [526, 0]
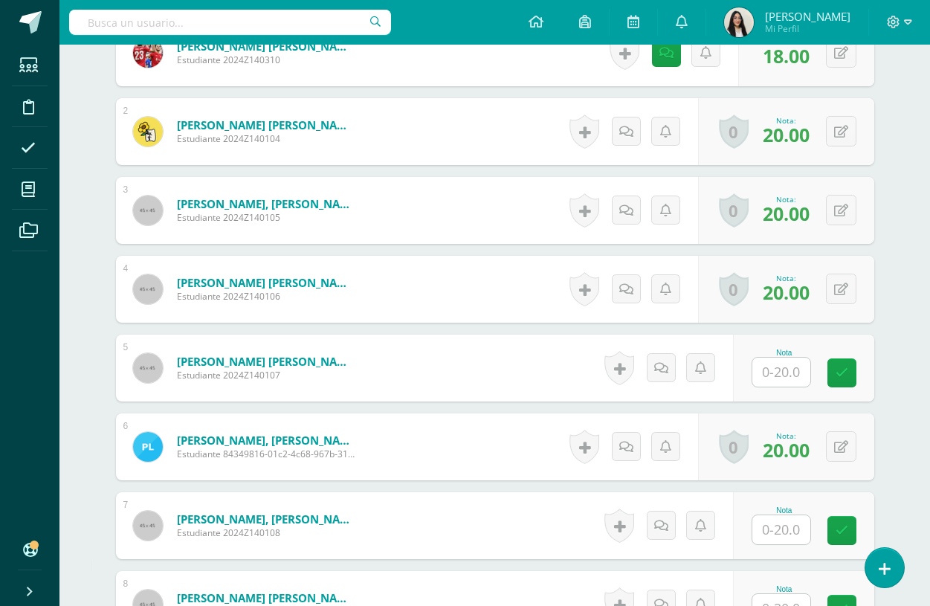
click at [799, 373] on input "text" at bounding box center [782, 372] width 58 height 29
type input "15"
click at [856, 379] on icon at bounding box center [851, 373] width 13 height 13
click at [667, 363] on icon at bounding box center [667, 368] width 14 height 13
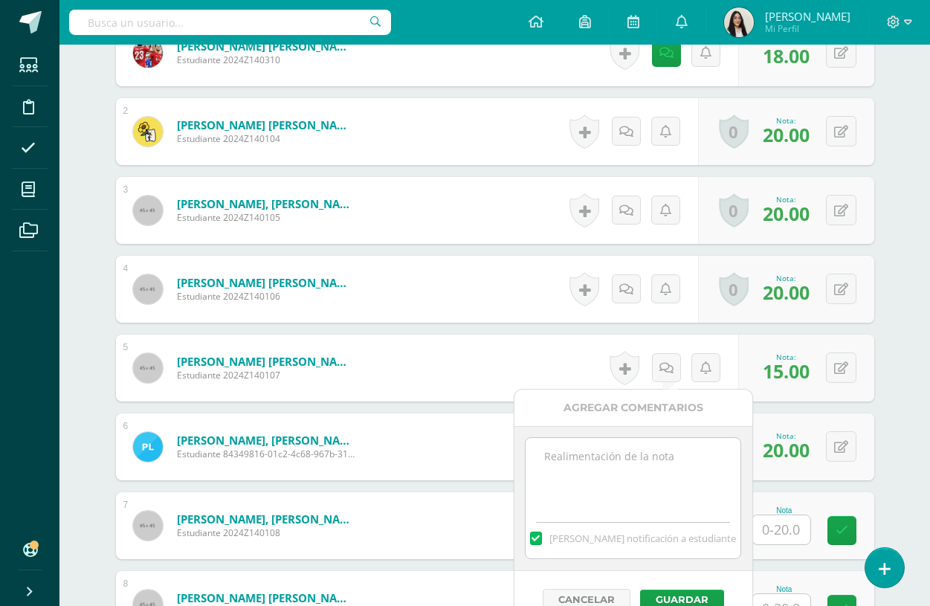
click at [664, 460] on textarea at bounding box center [633, 475] width 215 height 74
paste textarea "Don't give up! yo can do better! Try to read the reading and understand it, I w…"
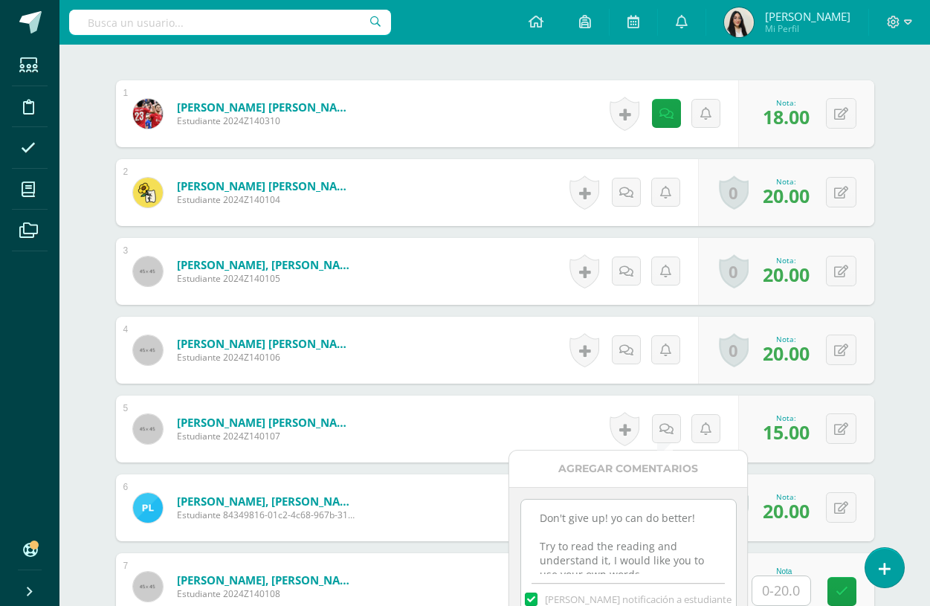
scroll to position [485, 0]
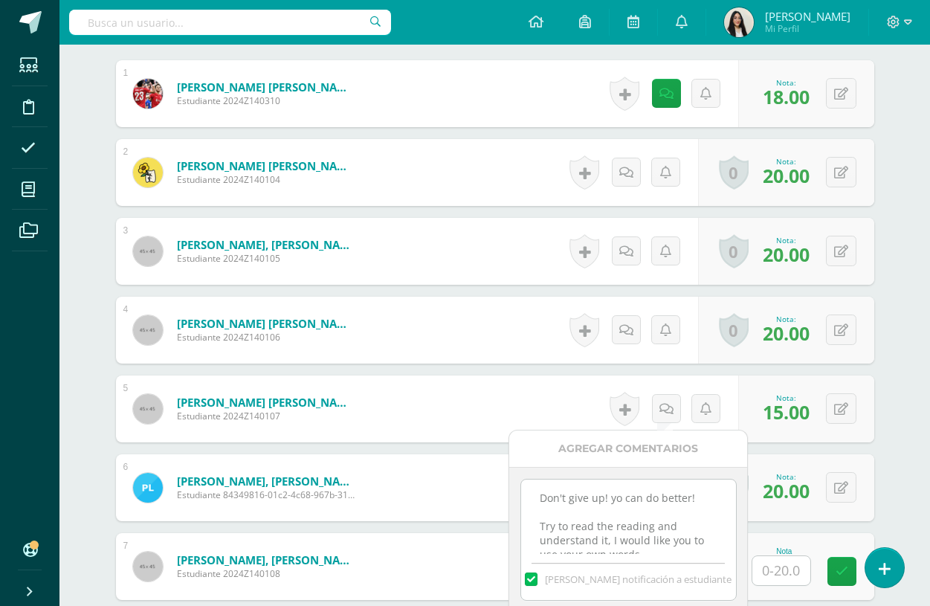
drag, startPoint x: 648, startPoint y: 543, endPoint x: 544, endPoint y: 521, distance: 106.3
click at [544, 521] on textarea "Don't give up! yo can do better! Try to read the reading and understand it, I w…" at bounding box center [628, 517] width 215 height 74
click at [601, 533] on textarea "Don't give up! yo can do better! Try to read the reading and understand it, I w…" at bounding box center [628, 517] width 215 height 74
drag, startPoint x: 610, startPoint y: 540, endPoint x: 538, endPoint y: 529, distance: 72.9
click at [538, 529] on textarea "Don't give up! yo can do better! Try to read the reading and understand it, I w…" at bounding box center [628, 517] width 215 height 74
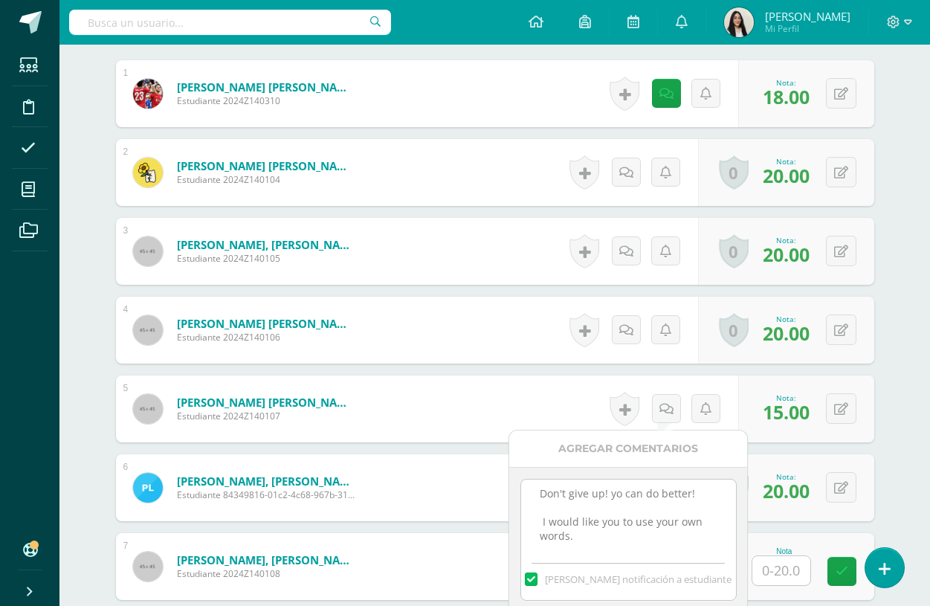
scroll to position [594, 0]
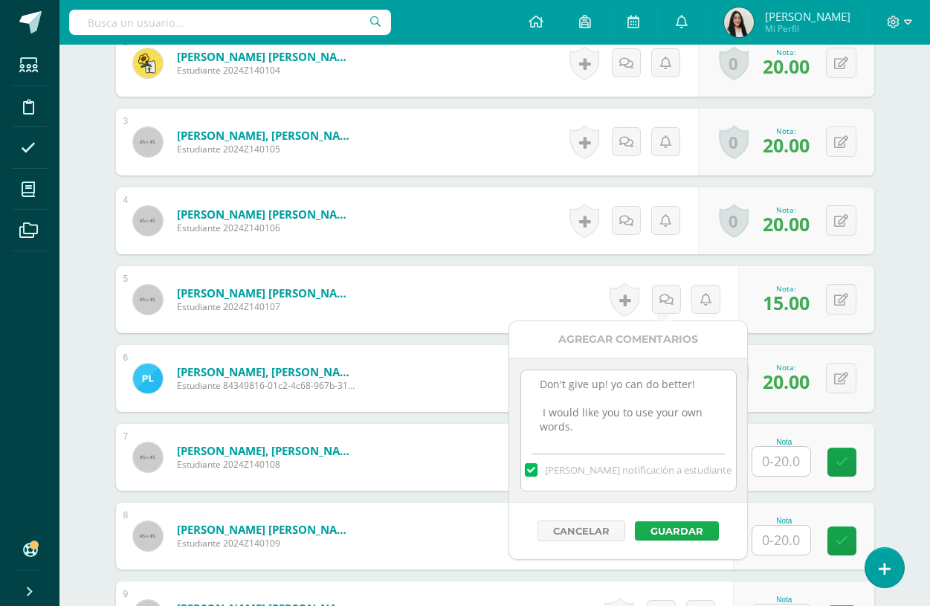
type textarea "Don't give up! yo can do better! I would like you to use your own words."
click at [673, 526] on button "Guardar" at bounding box center [677, 530] width 84 height 19
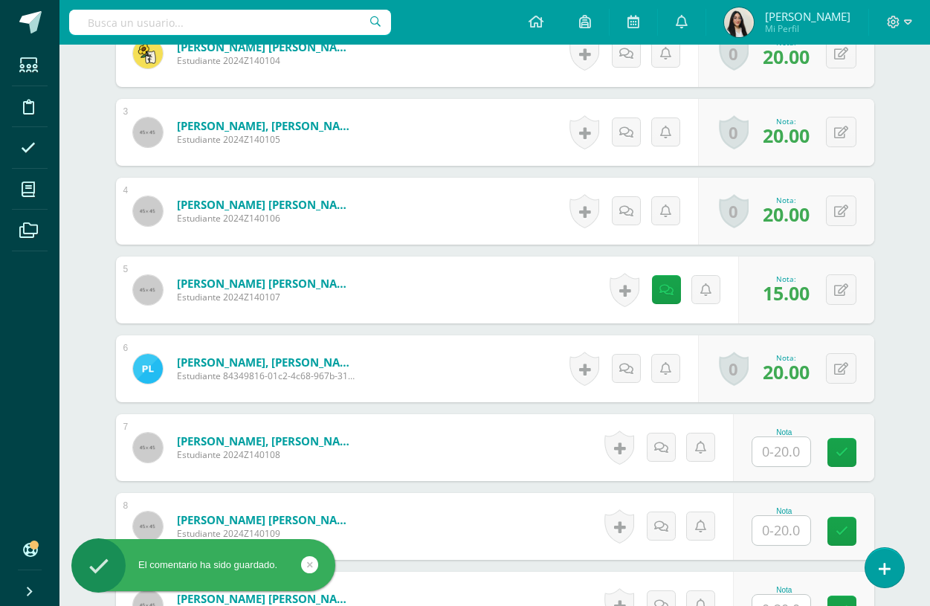
scroll to position [628, 0]
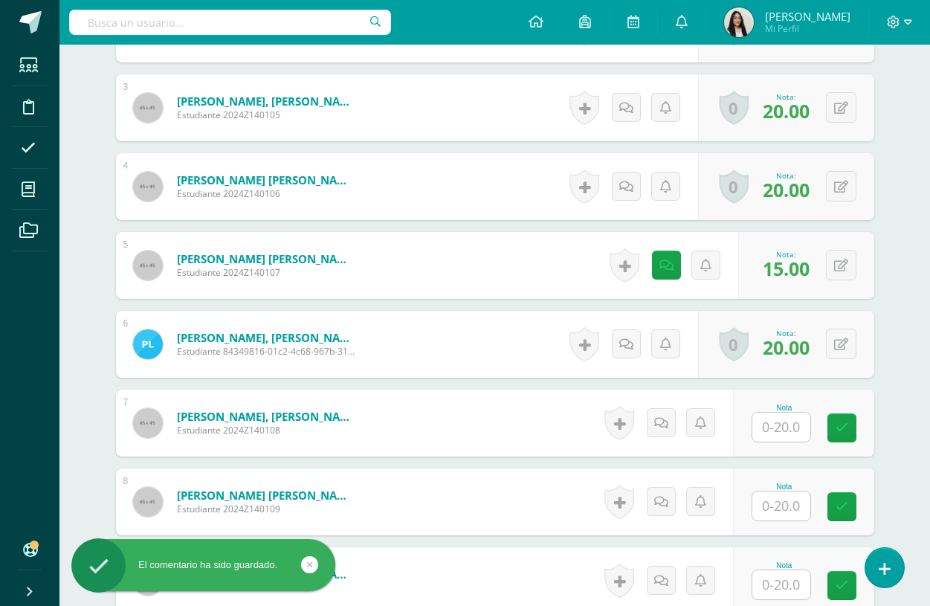
click at [781, 431] on input "text" at bounding box center [782, 427] width 58 height 29
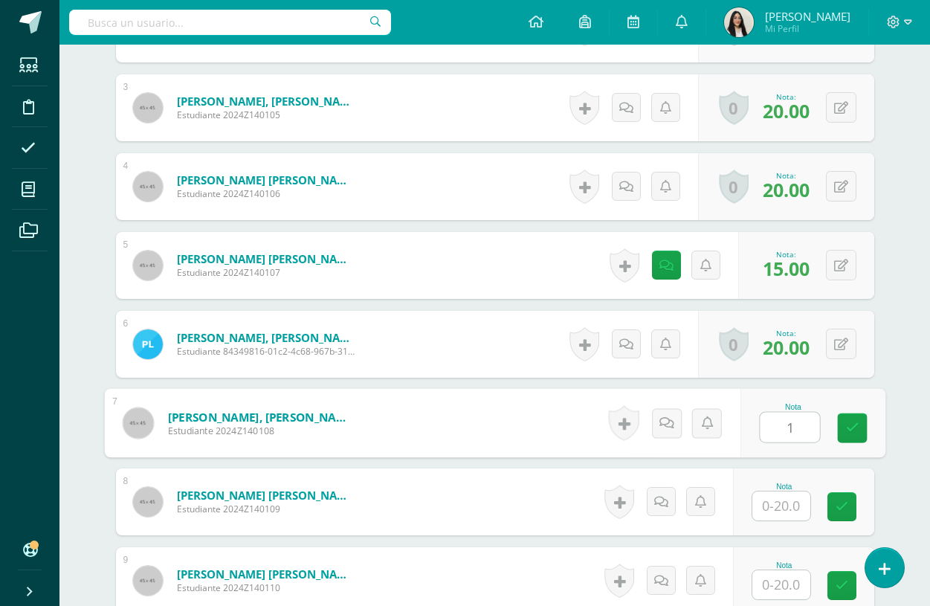
type input "17"
click at [849, 434] on icon at bounding box center [851, 428] width 13 height 13
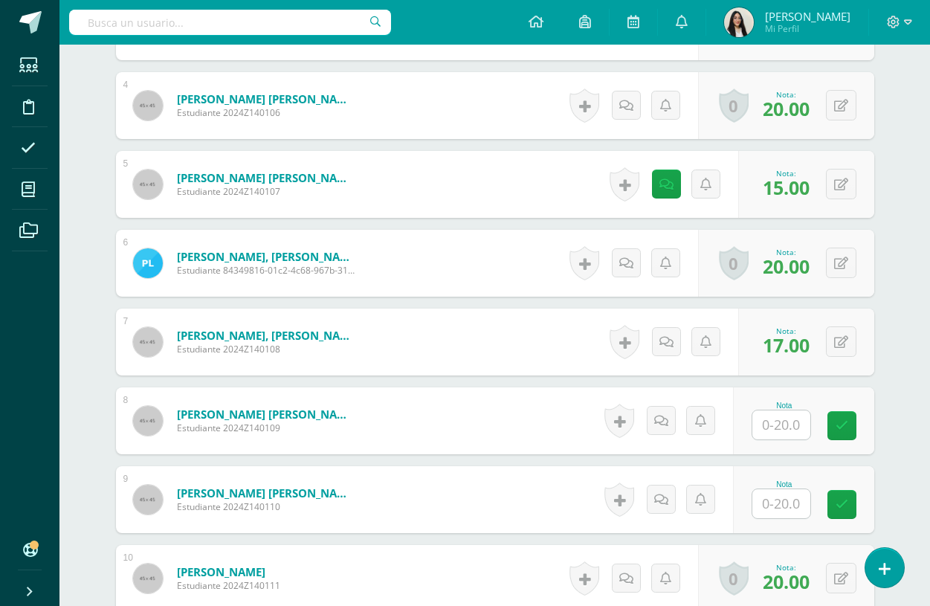
scroll to position [712, 0]
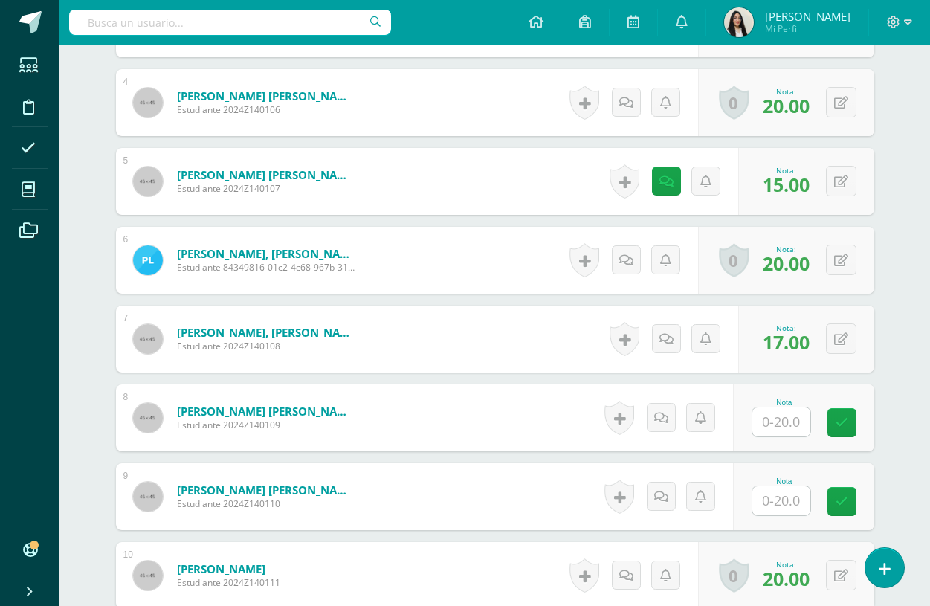
click at [776, 430] on input "text" at bounding box center [782, 422] width 58 height 29
type input "17"
click at [851, 431] on link at bounding box center [852, 423] width 30 height 30
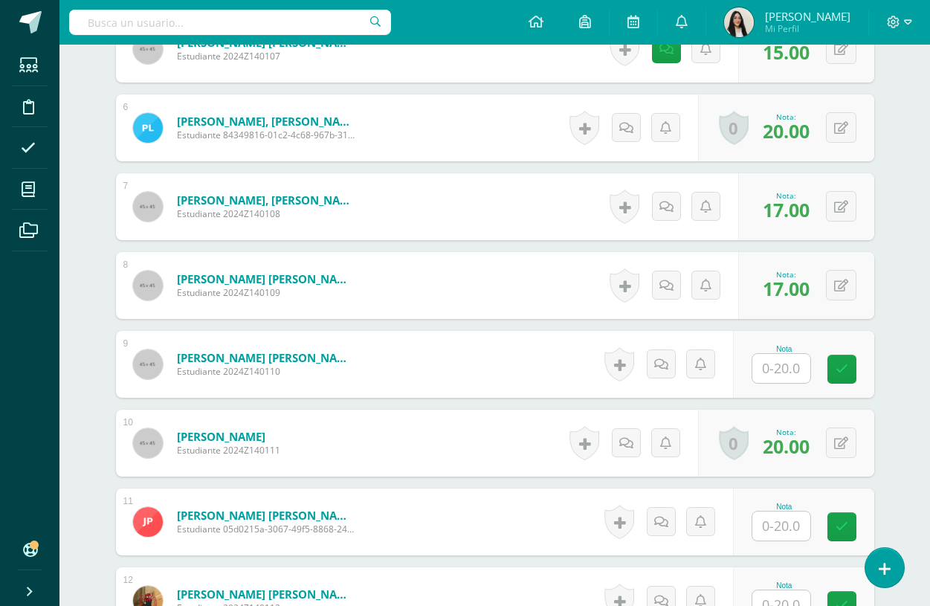
scroll to position [866, 0]
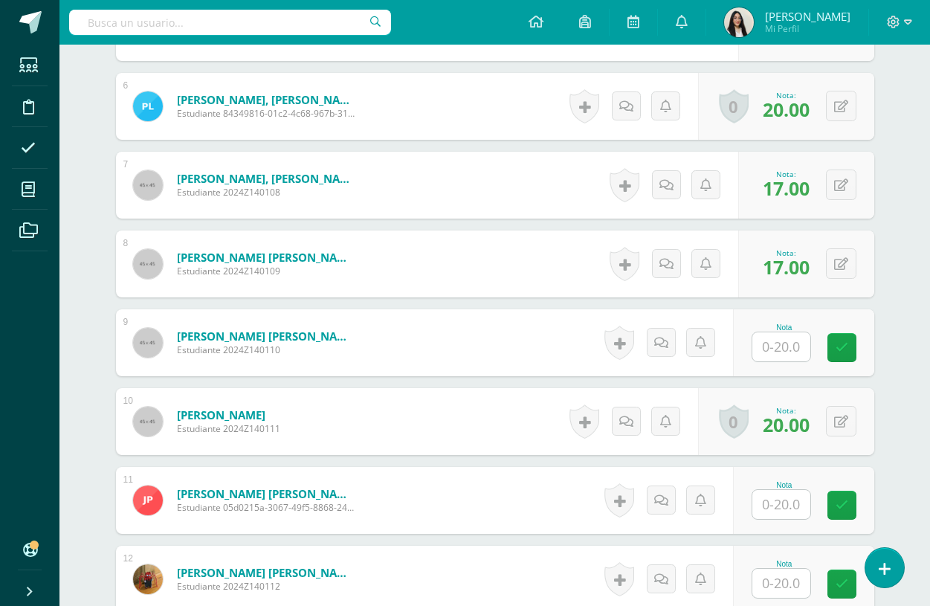
click at [785, 349] on input "text" at bounding box center [782, 346] width 58 height 29
type input "15"
click at [841, 347] on link at bounding box center [852, 348] width 30 height 30
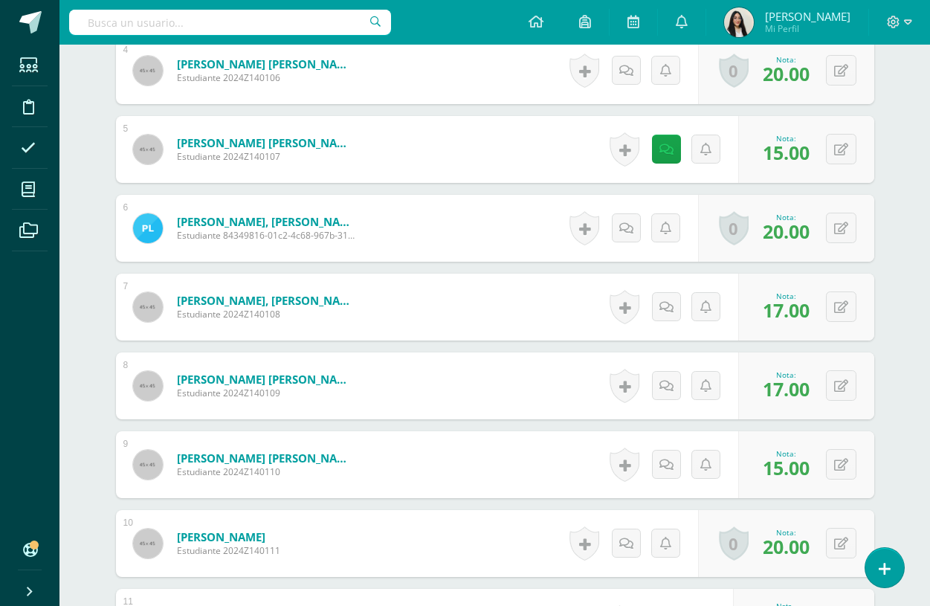
scroll to position [741, 0]
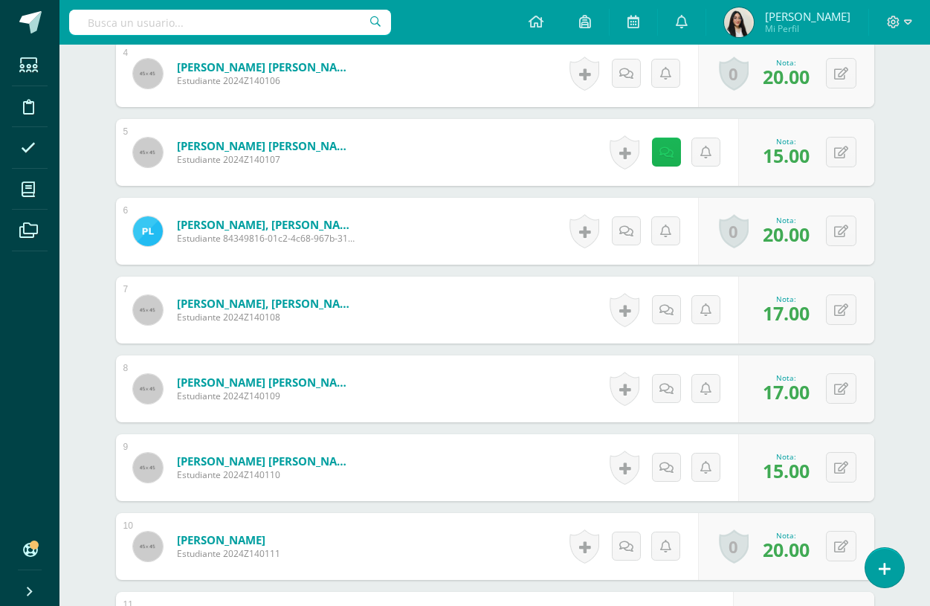
click at [669, 155] on icon at bounding box center [667, 152] width 14 height 13
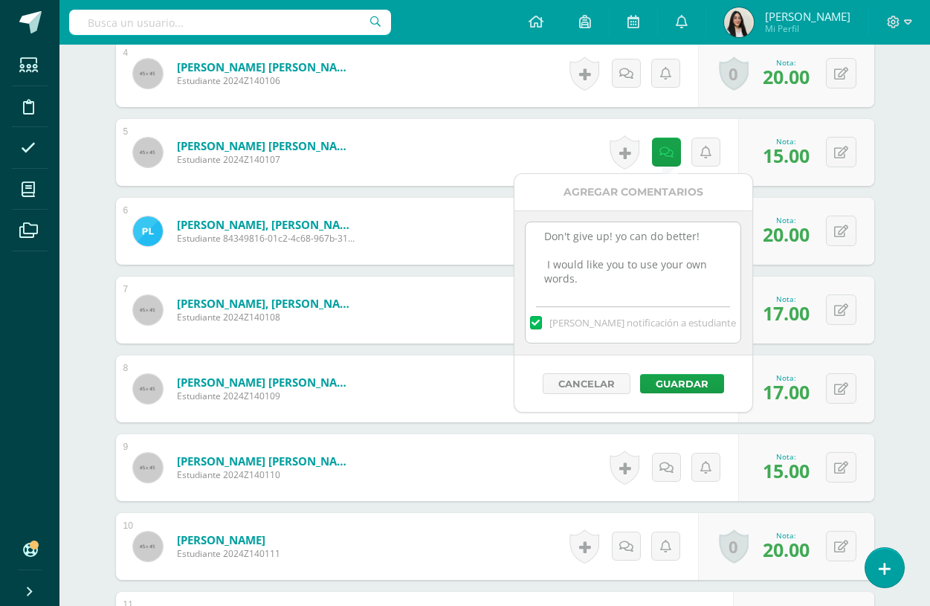
drag, startPoint x: 584, startPoint y: 279, endPoint x: 540, endPoint y: 228, distance: 66.9
click at [540, 228] on textarea "Don't give up! yo can do better! I would like you to use your own words." at bounding box center [633, 259] width 215 height 74
click at [684, 382] on button "Guardar" at bounding box center [682, 383] width 84 height 19
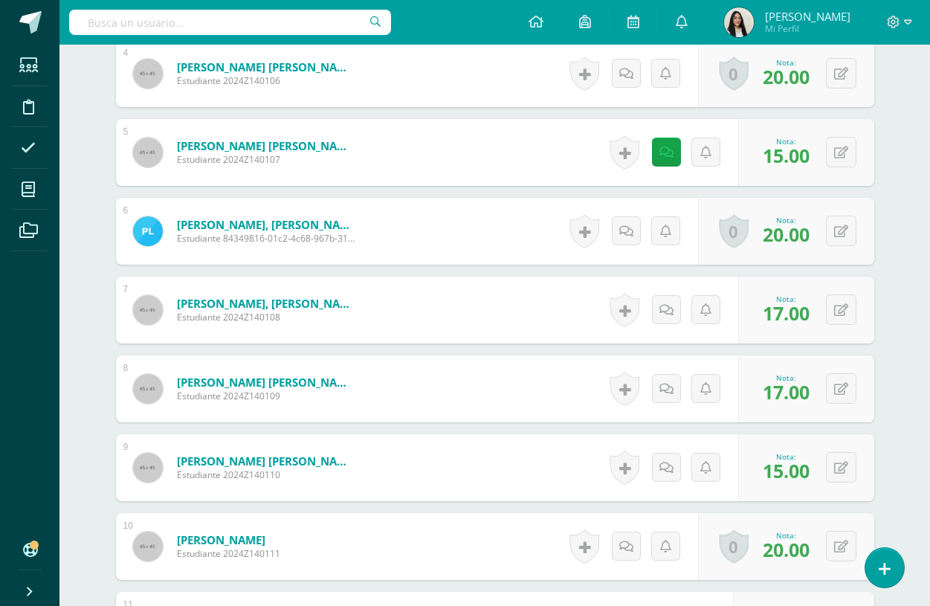
scroll to position [766, 0]
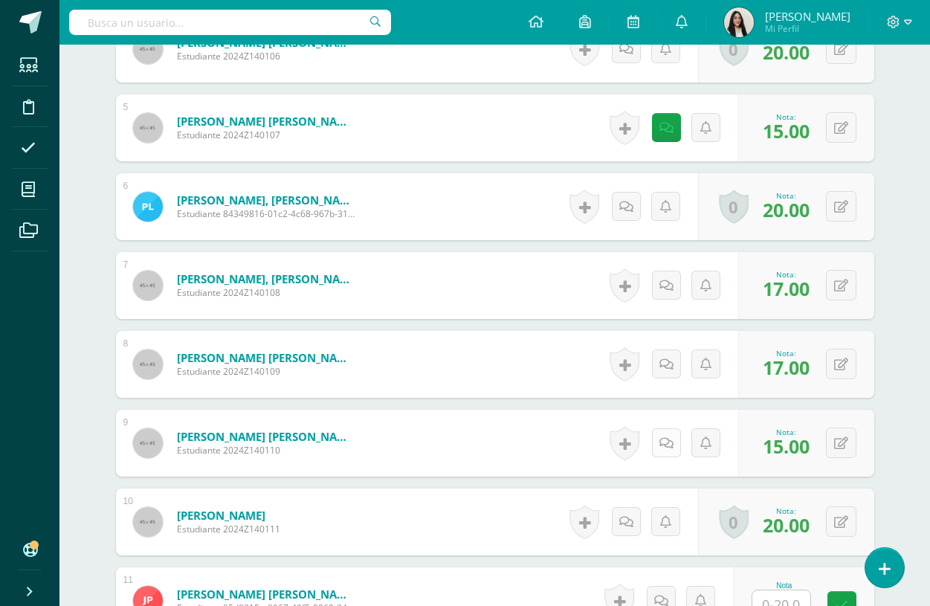
click at [665, 451] on link at bounding box center [666, 442] width 29 height 29
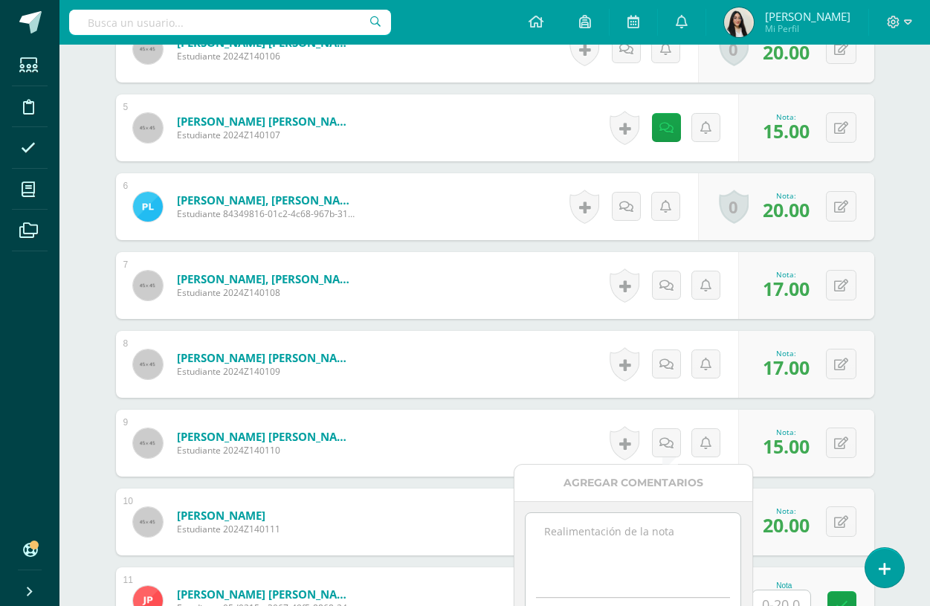
click at [662, 532] on textarea at bounding box center [633, 550] width 215 height 74
paste textarea "Don't give up! yo can do better! I would like you to use your own words."
type textarea "Don't give up! yo can do better! I would like you to use your own words."
click at [914, 335] on div "Science Pri 5 Quinto Primaria "A" Herramientas Detalle de asistencias Actividad…" at bounding box center [494, 357] width 871 height 2156
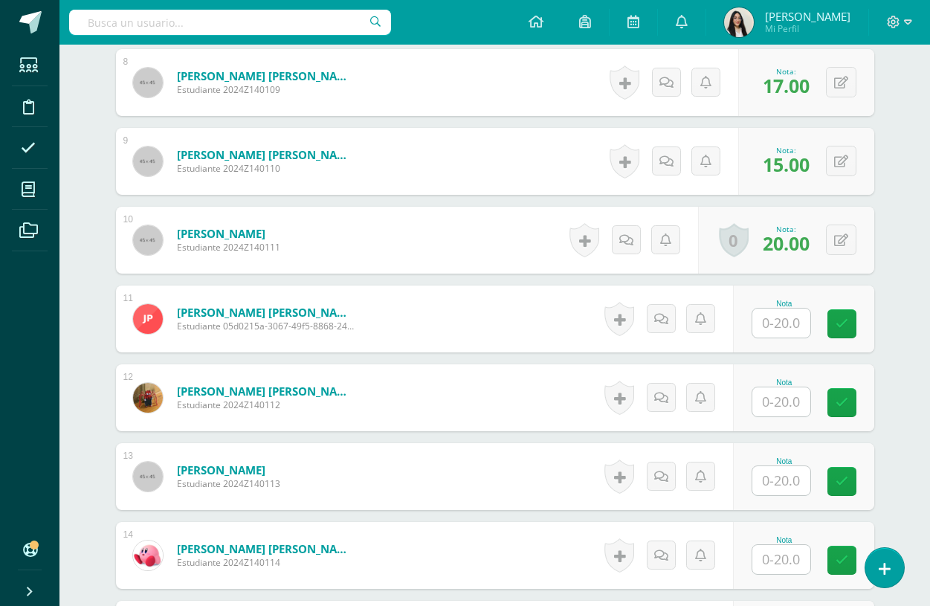
scroll to position [1051, 0]
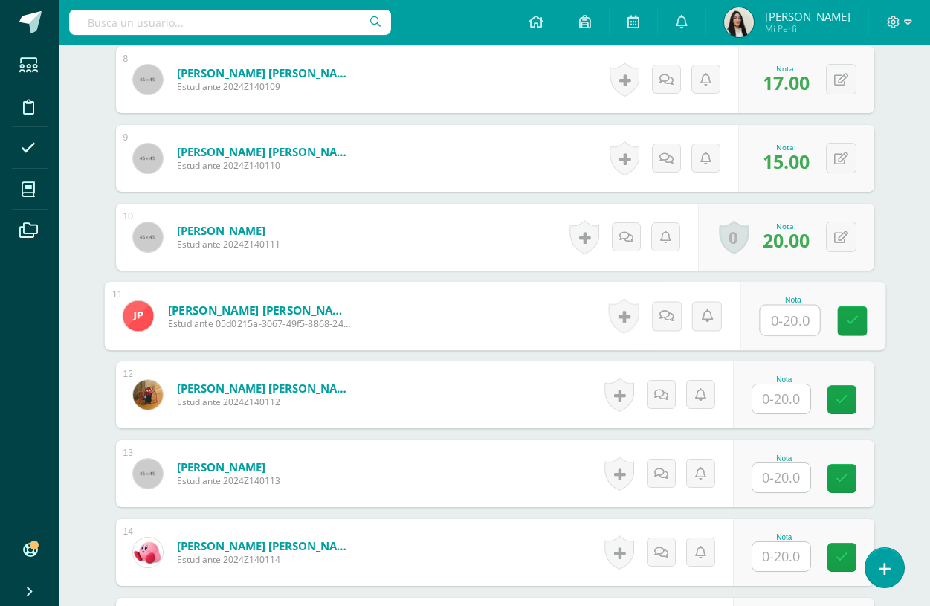
click at [786, 320] on input "text" at bounding box center [789, 321] width 59 height 30
type input "1"
type input "20"
click at [848, 321] on icon at bounding box center [851, 321] width 13 height 13
drag, startPoint x: 629, startPoint y: 324, endPoint x: 632, endPoint y: 332, distance: 8.7
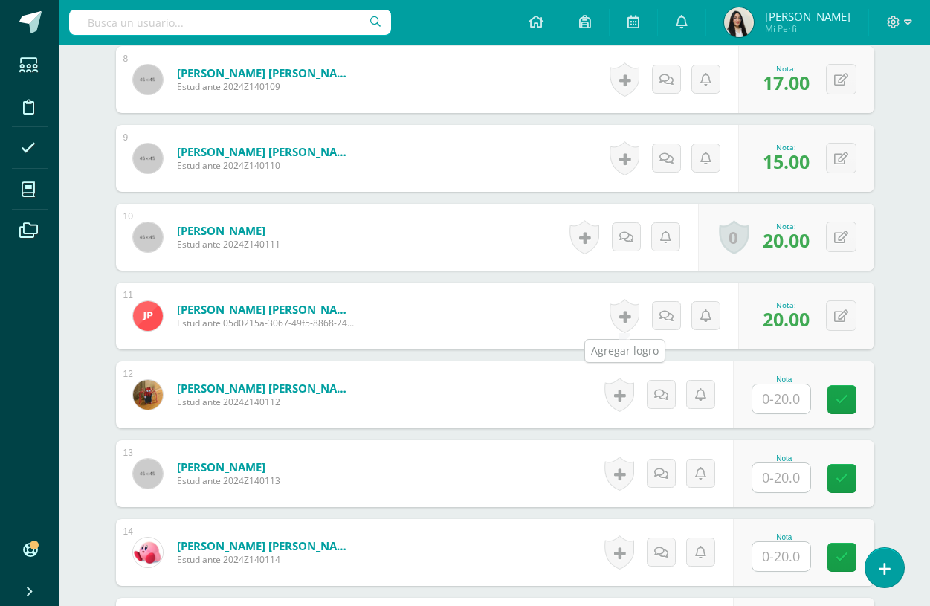
click at [629, 324] on link at bounding box center [625, 316] width 30 height 34
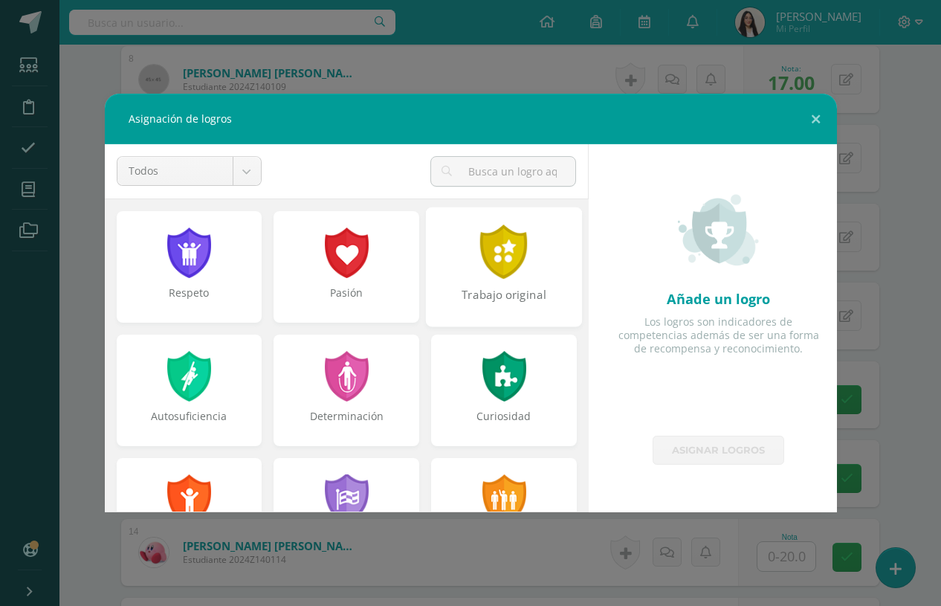
click at [481, 279] on div at bounding box center [504, 252] width 51 height 54
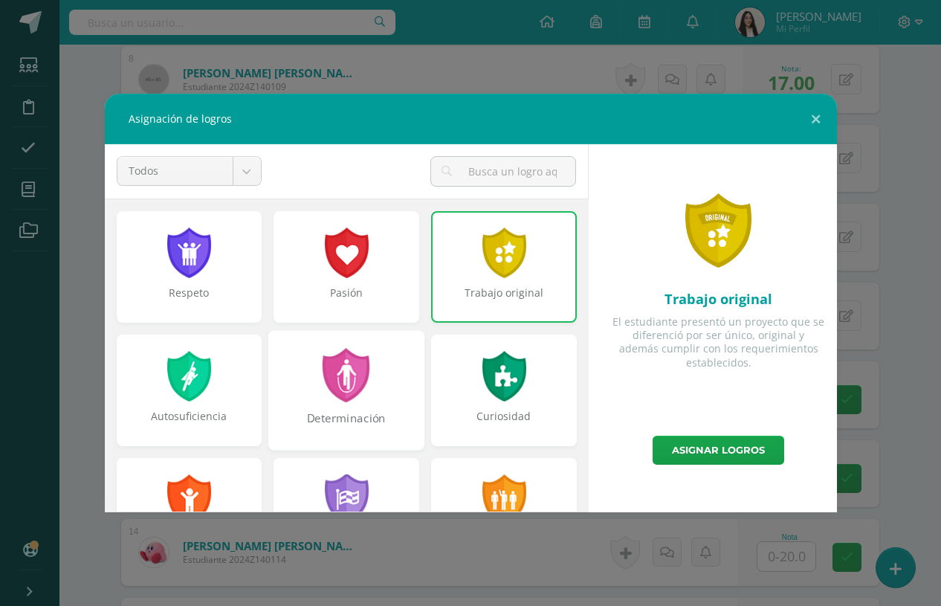
click at [374, 396] on div "Determinación" at bounding box center [346, 390] width 156 height 120
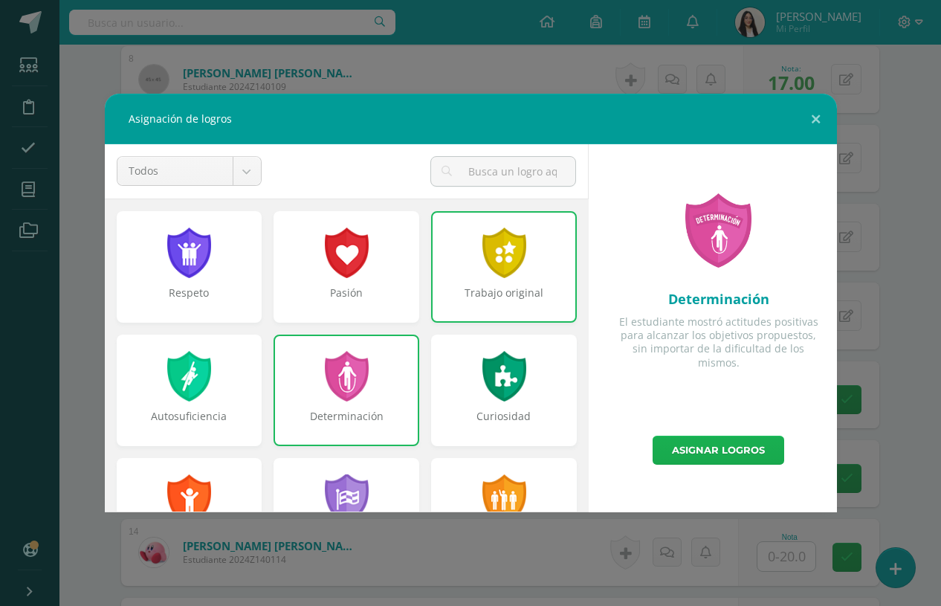
click at [674, 455] on link "Asignar logros" at bounding box center [719, 450] width 132 height 29
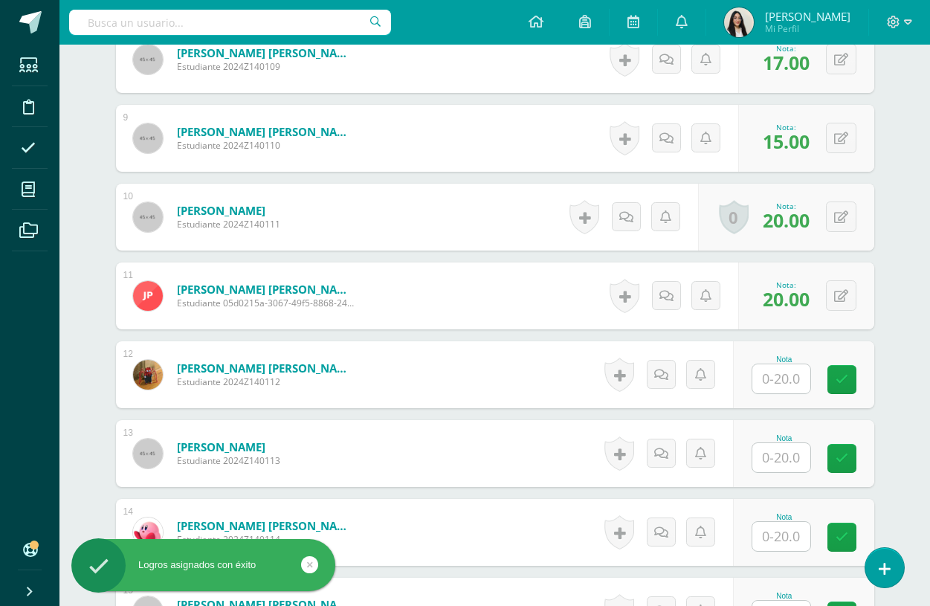
scroll to position [1127, 0]
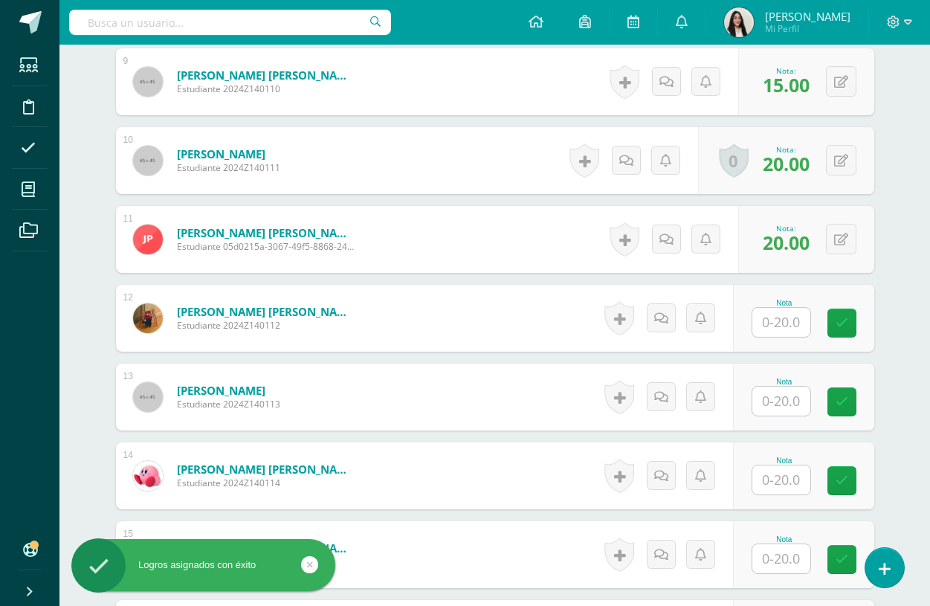
click at [779, 323] on input "text" at bounding box center [782, 322] width 58 height 29
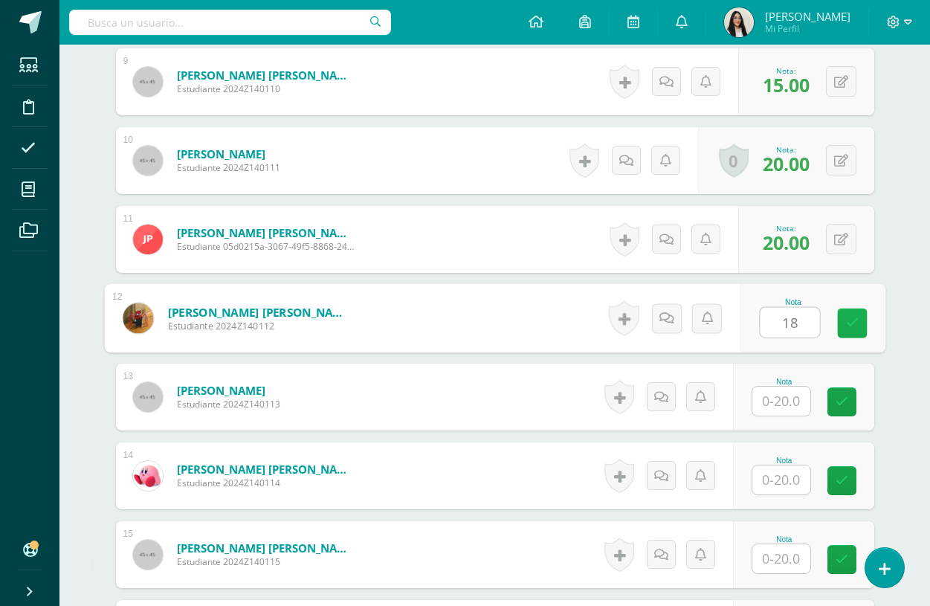
click at [858, 324] on icon at bounding box center [851, 323] width 13 height 13
click at [842, 320] on icon at bounding box center [841, 318] width 14 height 13
type input "20"
click at [814, 330] on link at bounding box center [812, 324] width 30 height 30
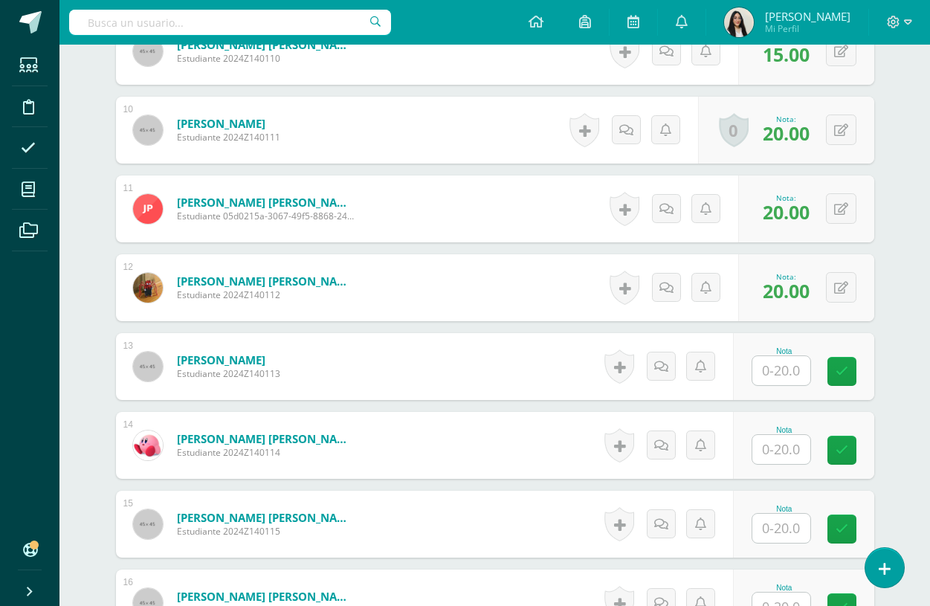
scroll to position [1166, 0]
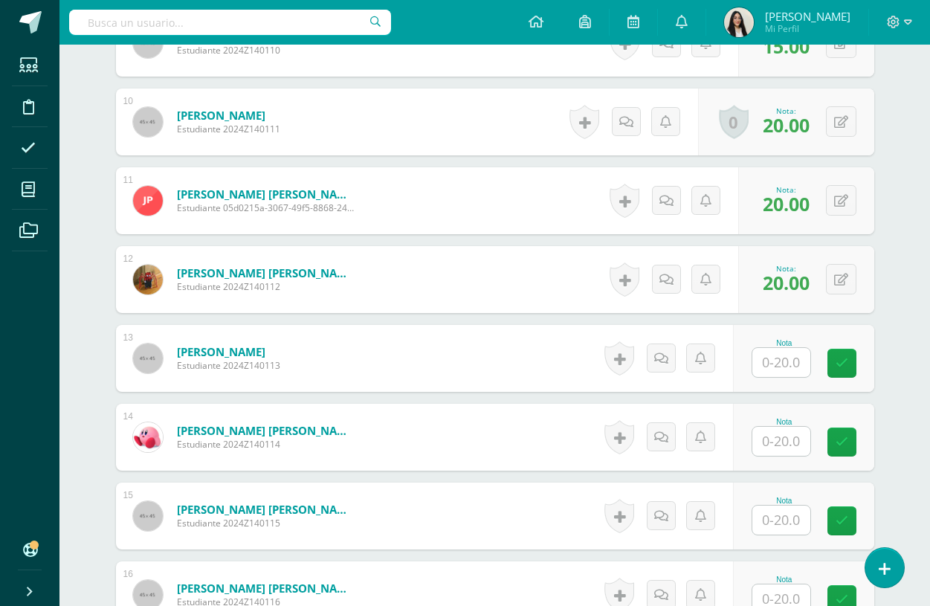
click at [772, 369] on input "text" at bounding box center [782, 362] width 58 height 29
type input "15"
click at [844, 370] on link at bounding box center [852, 364] width 30 height 30
click at [663, 364] on link at bounding box center [666, 358] width 29 height 29
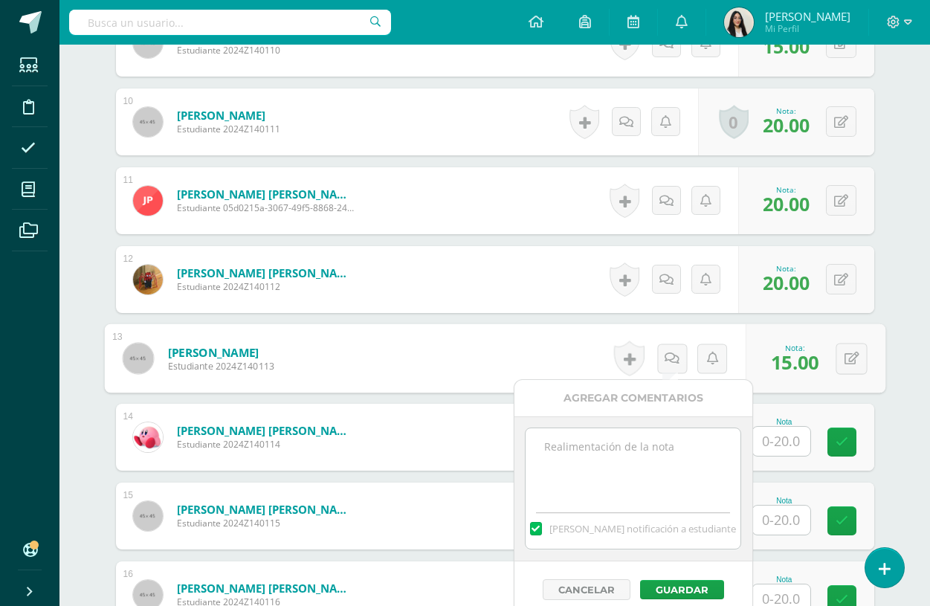
click at [654, 463] on textarea at bounding box center [633, 465] width 215 height 74
paste textarea "Don't give up! yo can do better! I would like you to use your own words."
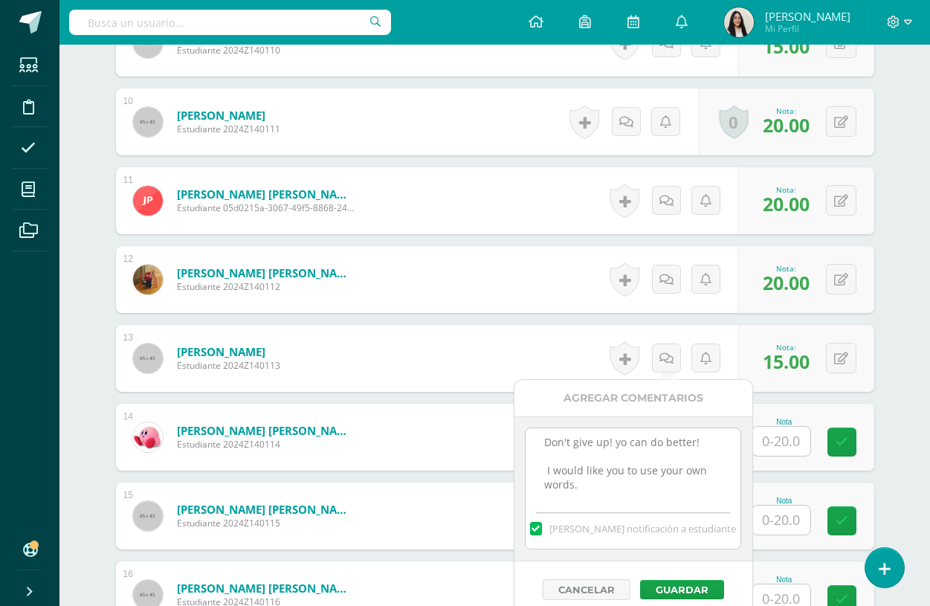
drag, startPoint x: 581, startPoint y: 491, endPoint x: 541, endPoint y: 467, distance: 46.0
click at [541, 467] on textarea "Don't give up! yo can do better! I would like you to use your own words." at bounding box center [633, 465] width 215 height 74
type textarea "Don't give up! yo can do better!"
click at [709, 588] on button "Guardar" at bounding box center [682, 589] width 84 height 19
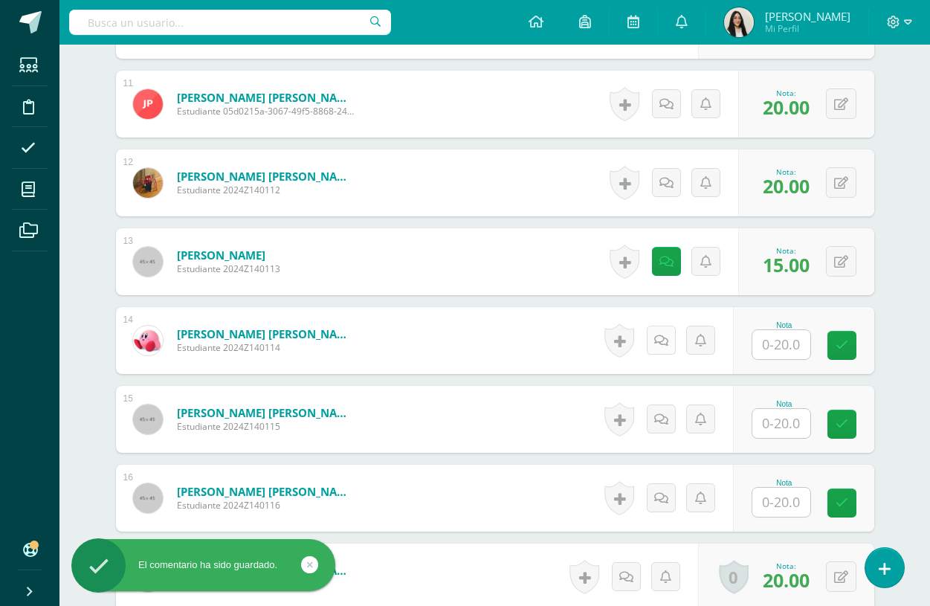
scroll to position [1333, 0]
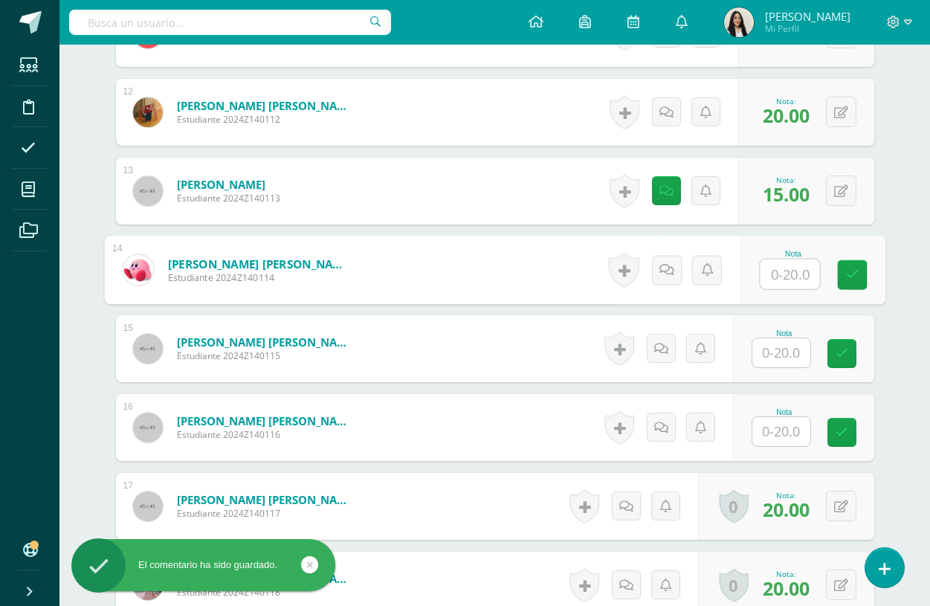
click at [778, 278] on input "text" at bounding box center [789, 275] width 59 height 30
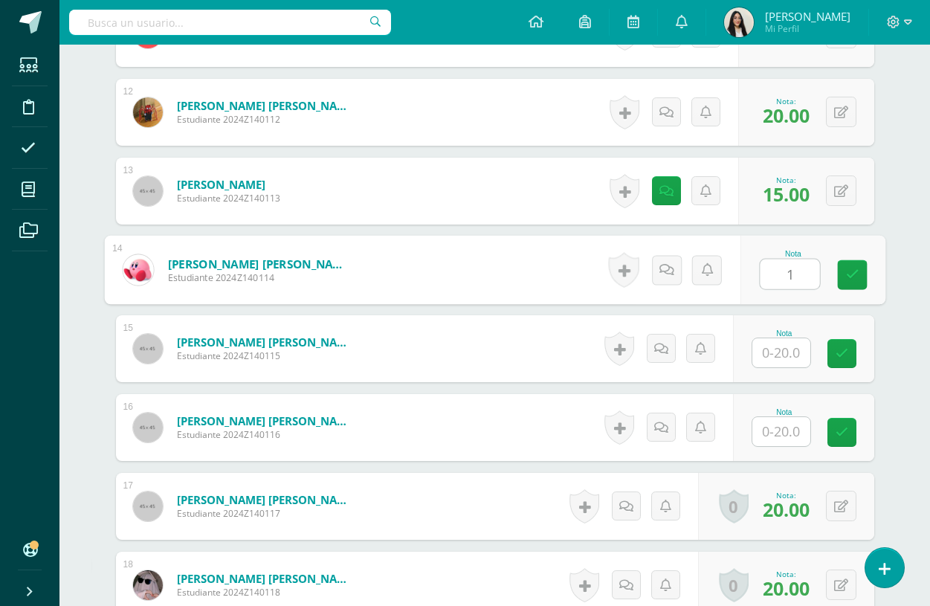
type input "17"
click at [853, 283] on link at bounding box center [852, 275] width 30 height 30
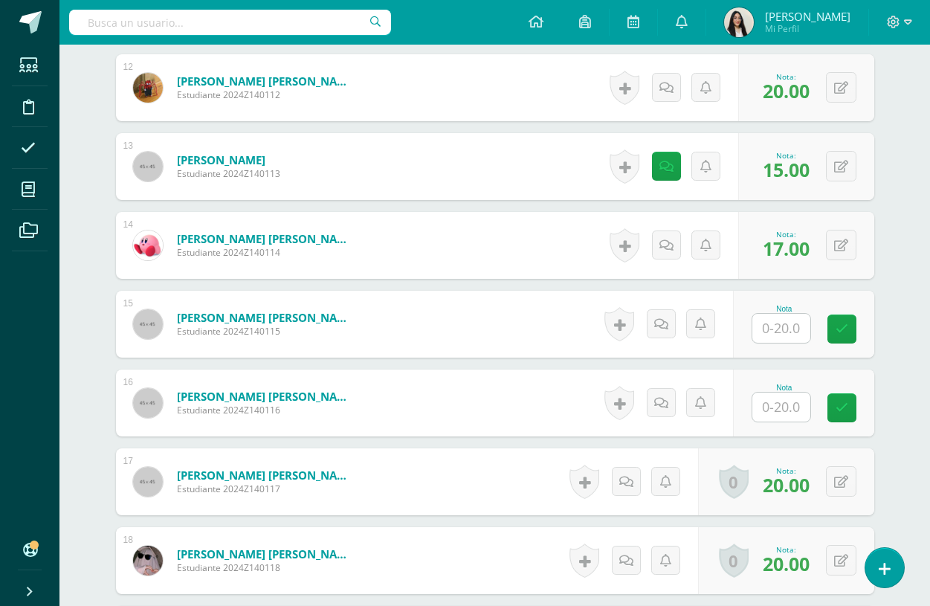
scroll to position [1424, 0]
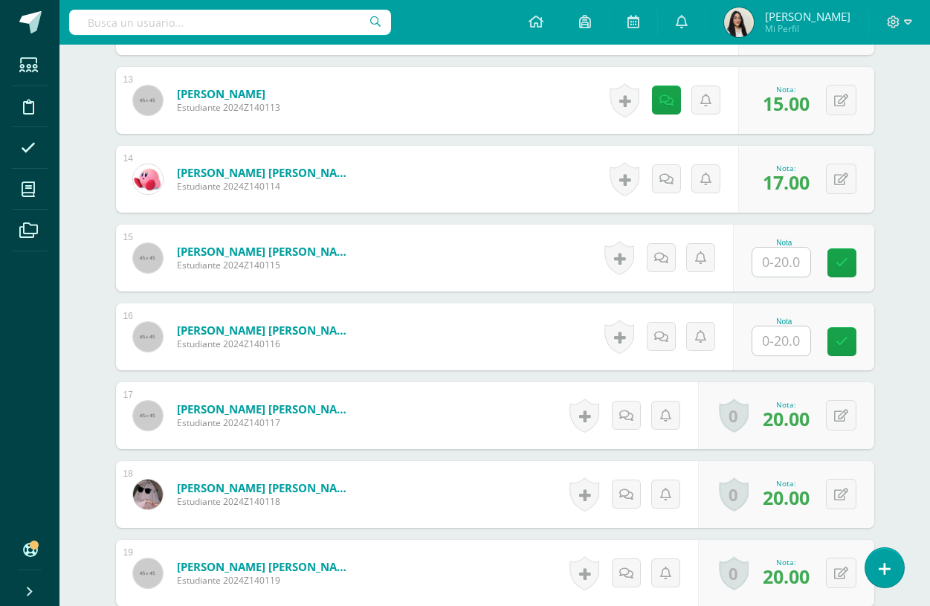
click at [788, 267] on input "text" at bounding box center [782, 262] width 58 height 29
type input "17"
click at [845, 268] on link at bounding box center [852, 263] width 30 height 30
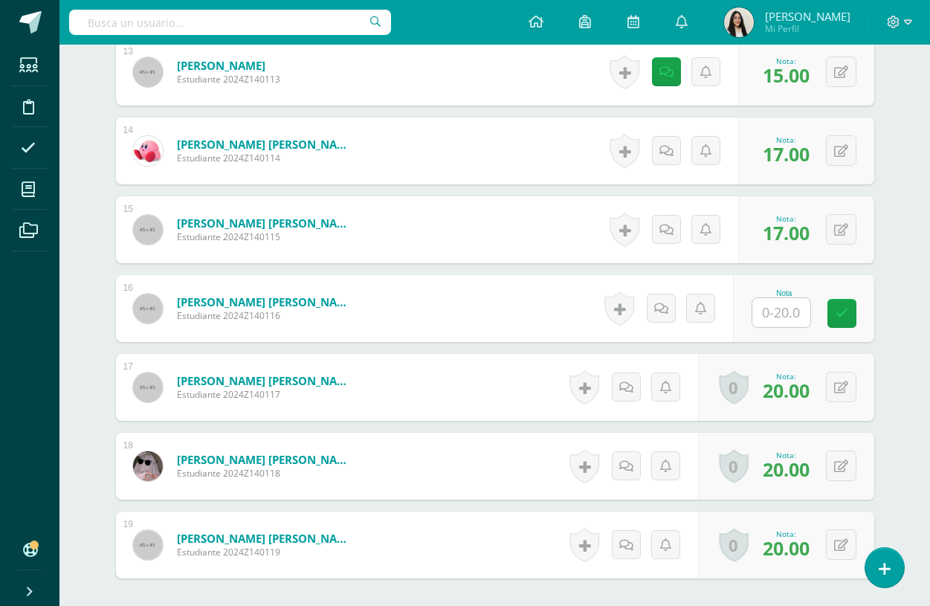
scroll to position [1550, 0]
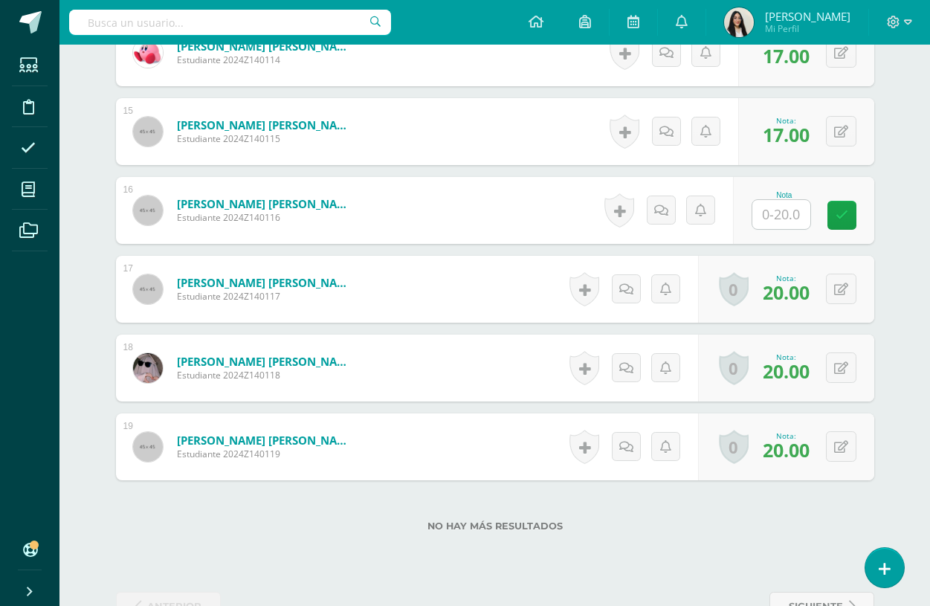
click at [796, 225] on input "text" at bounding box center [782, 214] width 58 height 29
type input "15"
click at [663, 216] on icon at bounding box center [666, 210] width 15 height 13
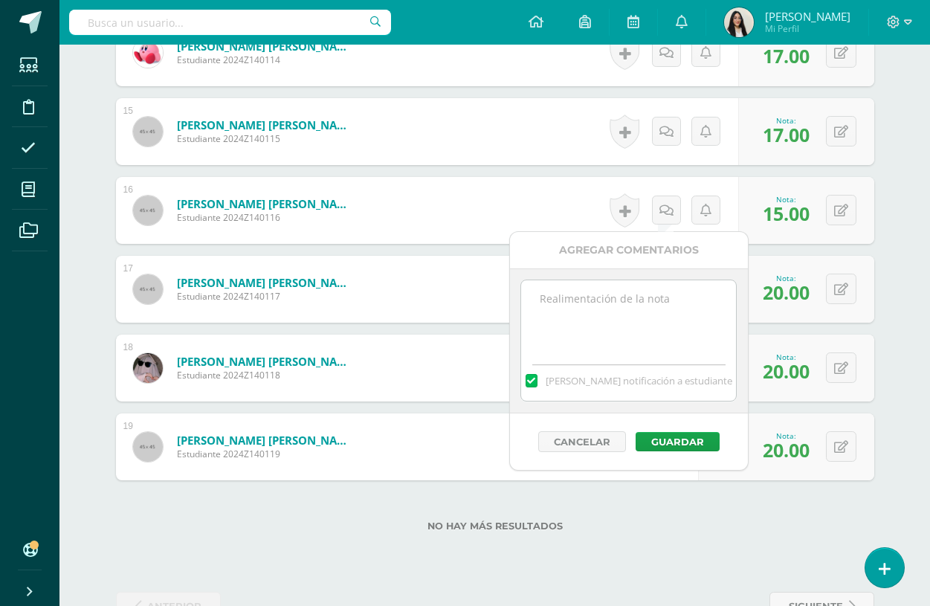
click at [657, 338] on textarea at bounding box center [628, 317] width 215 height 74
paste textarea "Don't give up! yo can do better! I would like you to use your own words."
type textarea "Don't give up! yo can do better! I would like you to use your own words."
click at [666, 441] on button "Guardar" at bounding box center [678, 441] width 84 height 19
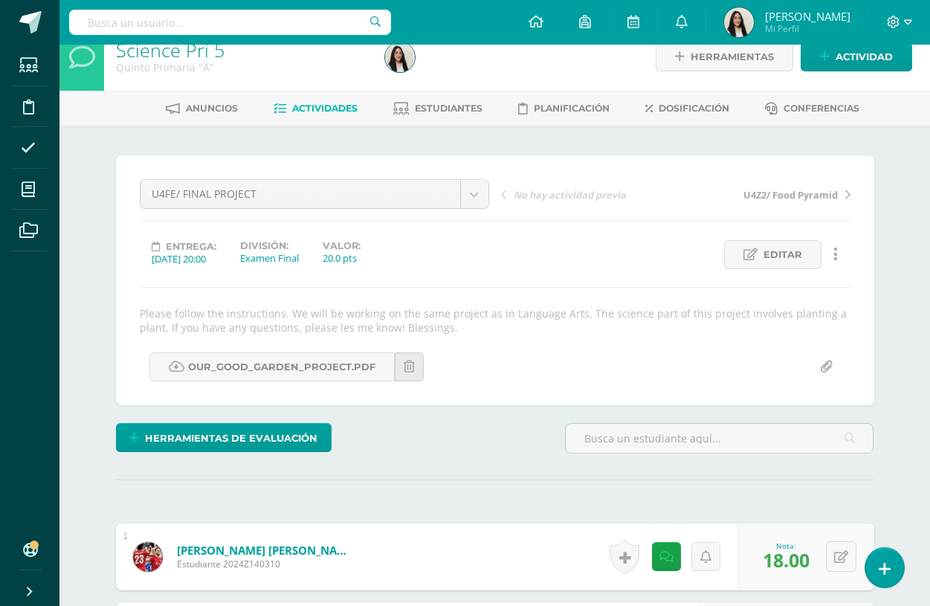
scroll to position [0, 0]
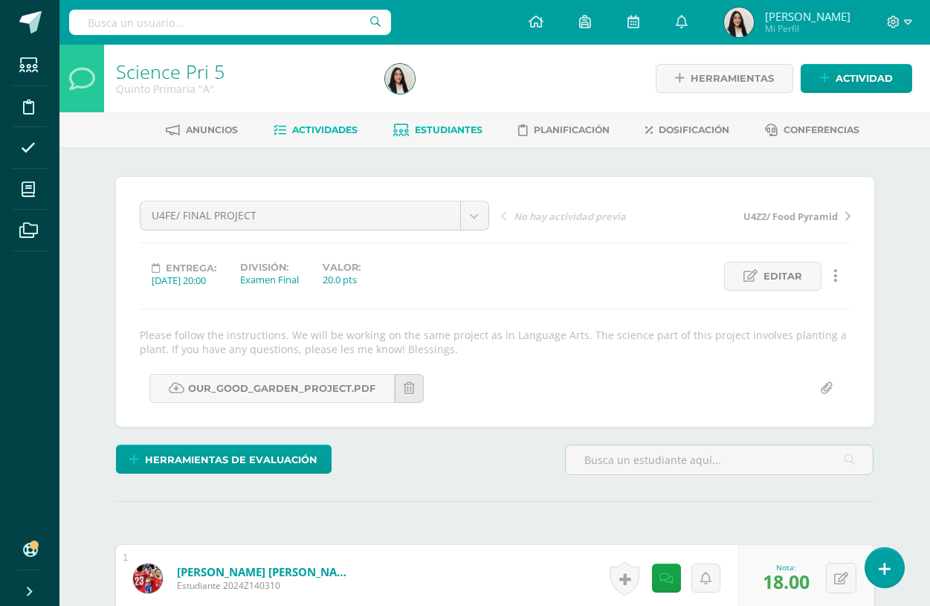
click at [462, 132] on span "Estudiantes" at bounding box center [449, 129] width 68 height 11
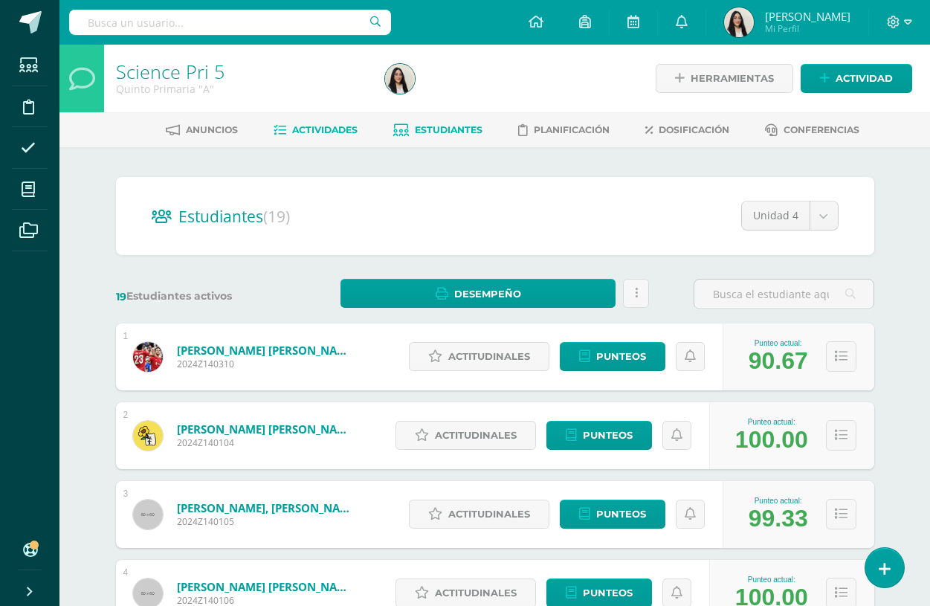
click at [345, 124] on span "Actividades" at bounding box center [324, 129] width 65 height 11
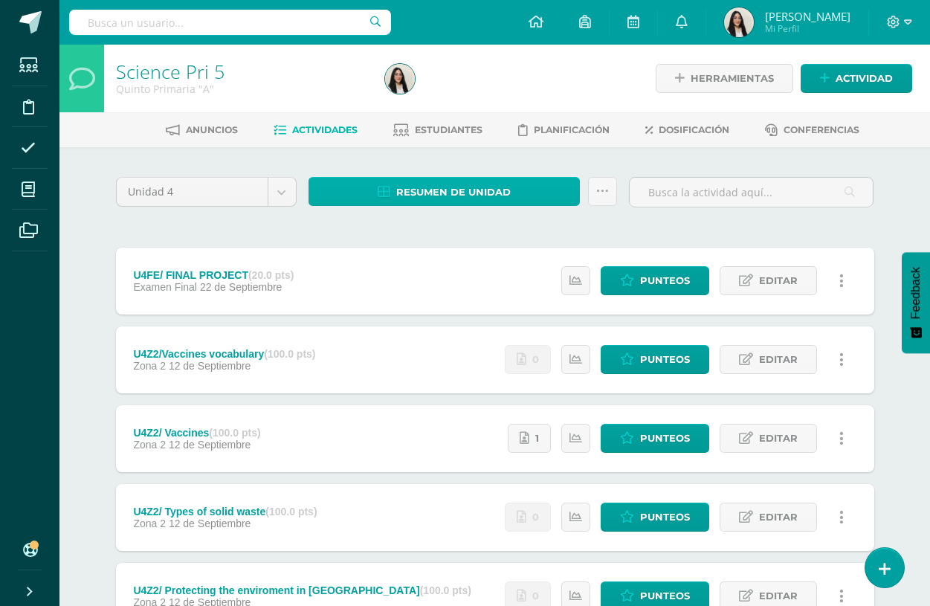
click at [443, 189] on span "Resumen de unidad" at bounding box center [453, 192] width 115 height 28
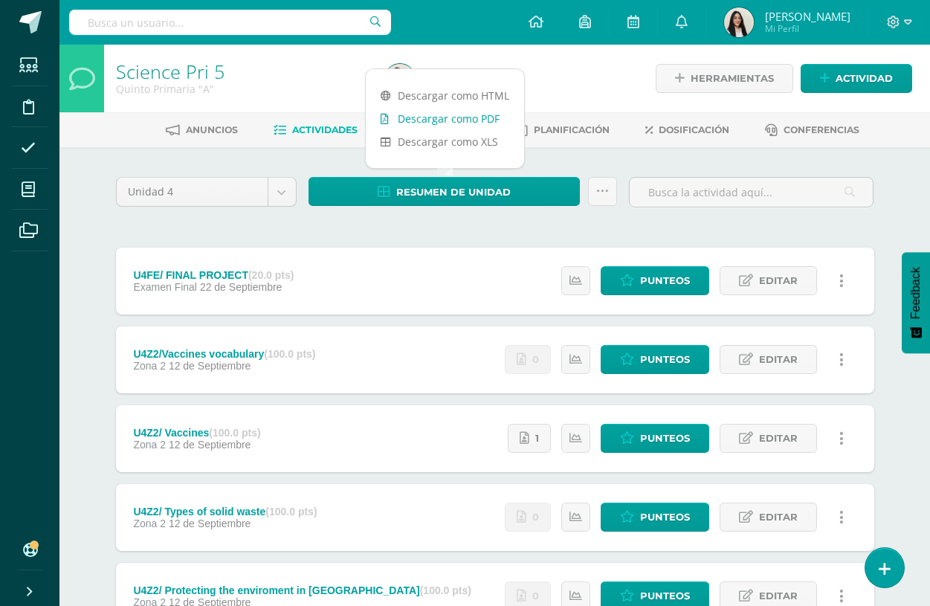
click at [453, 125] on link "Descargar como PDF" at bounding box center [445, 118] width 158 height 23
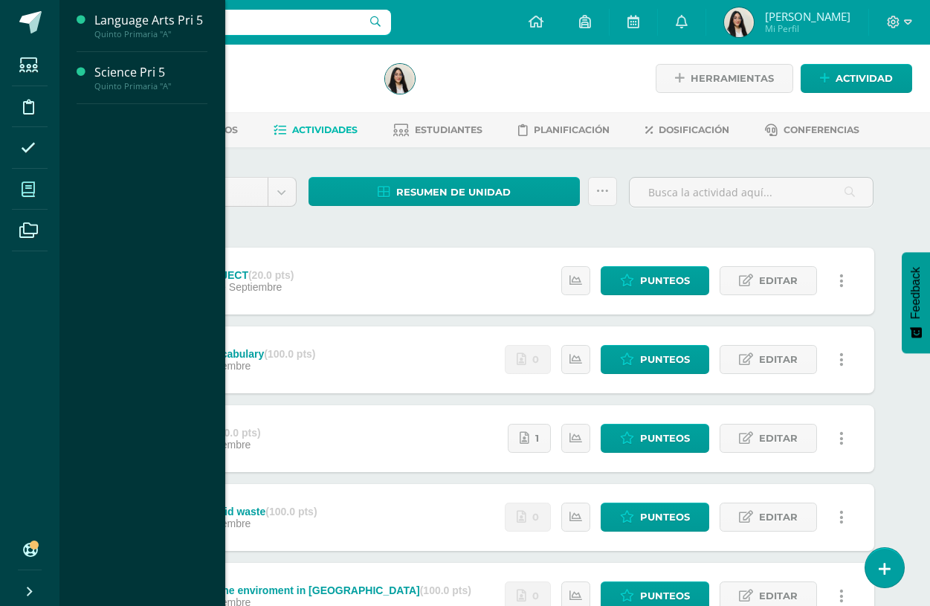
click at [29, 190] on icon at bounding box center [28, 189] width 13 height 15
